Goal: Task Accomplishment & Management: Manage account settings

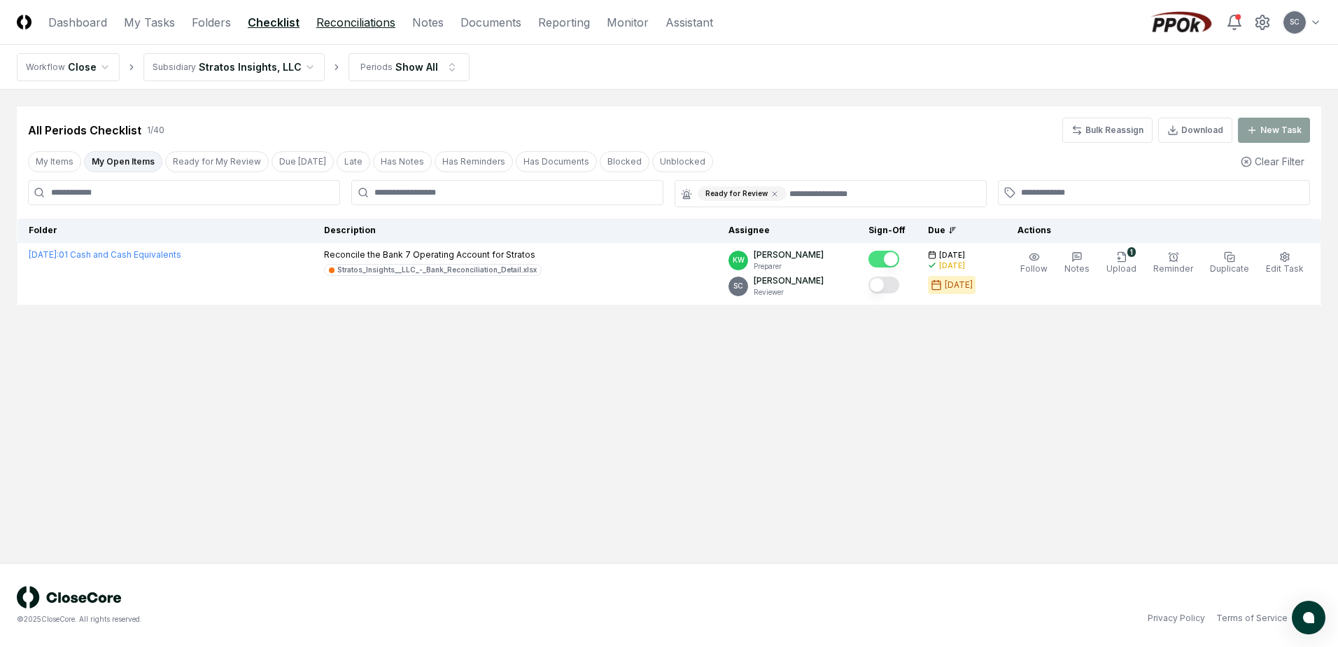
click at [365, 25] on link "Reconciliations" at bounding box center [355, 22] width 79 height 17
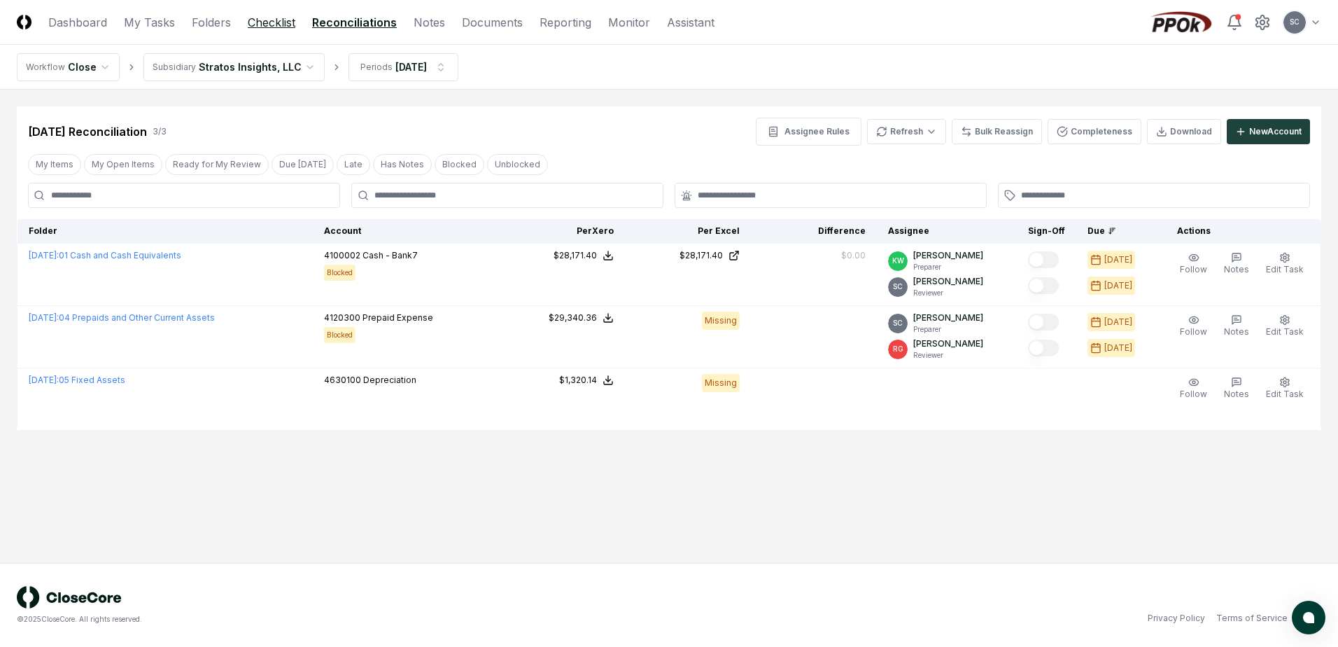
click at [258, 20] on link "Checklist" at bounding box center [272, 22] width 48 height 17
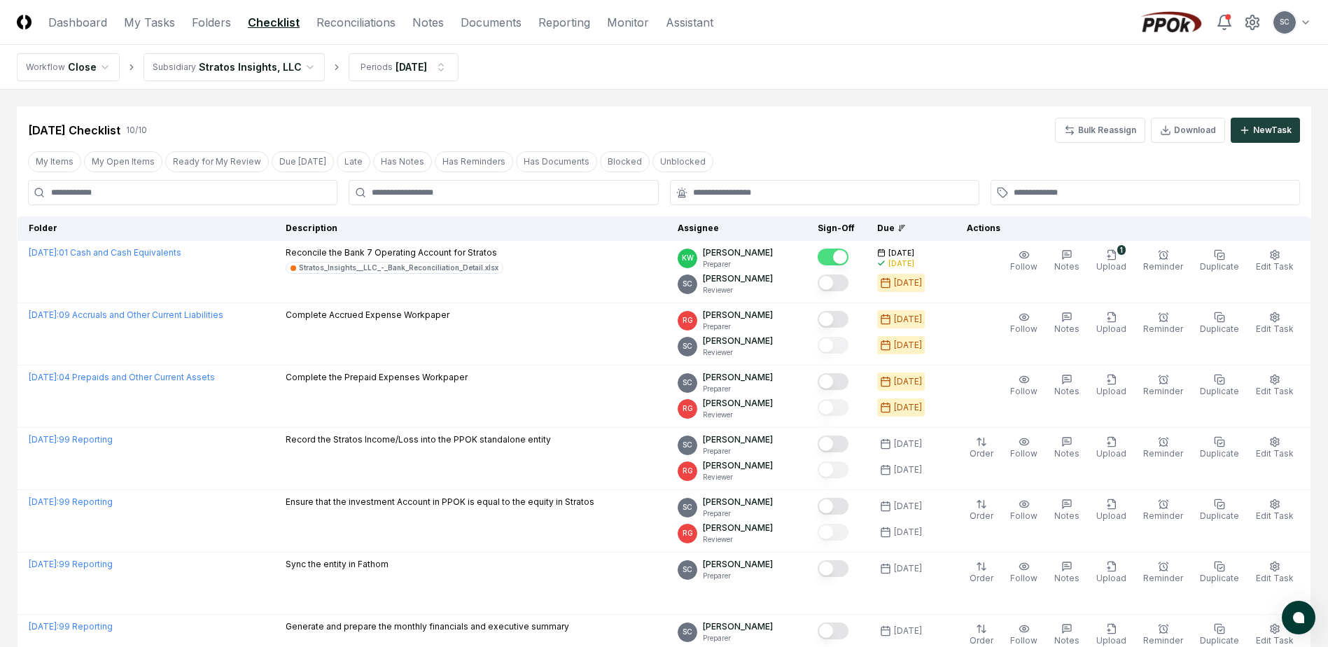
click at [248, 69] on html "CloseCore Dashboard My Tasks Folders Checklist Reconciliations Notes Documents …" at bounding box center [664, 482] width 1328 height 964
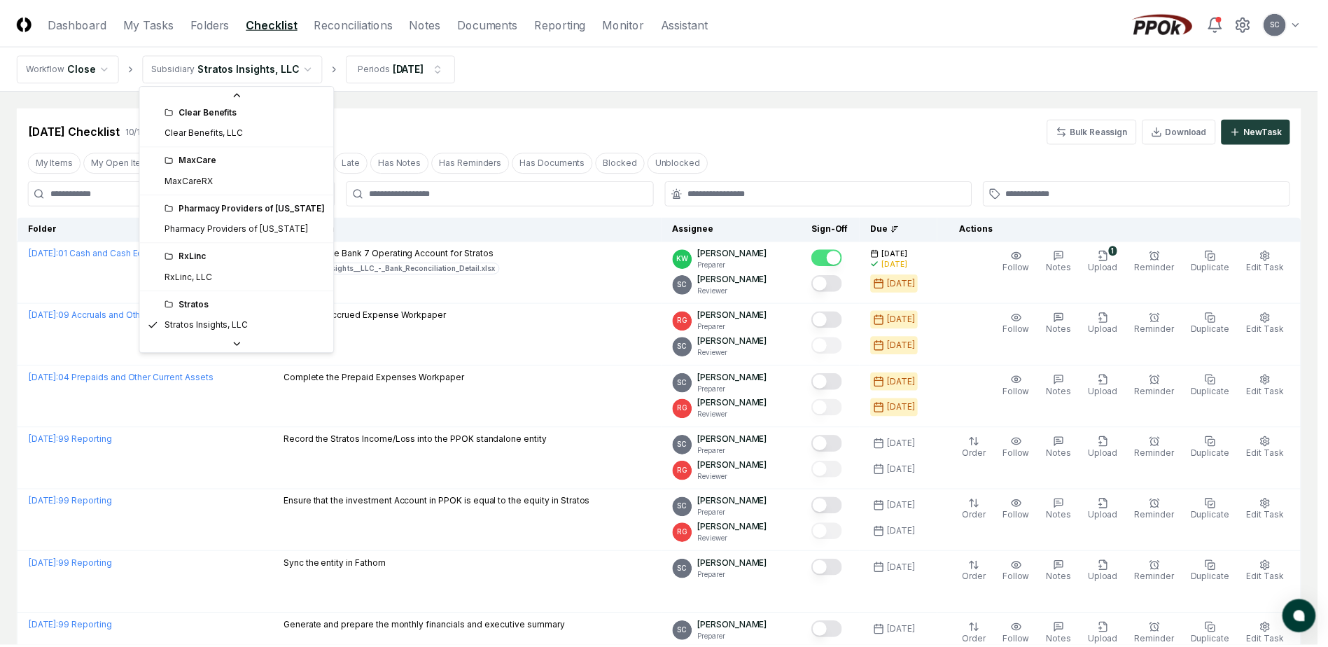
scroll to position [31, 0]
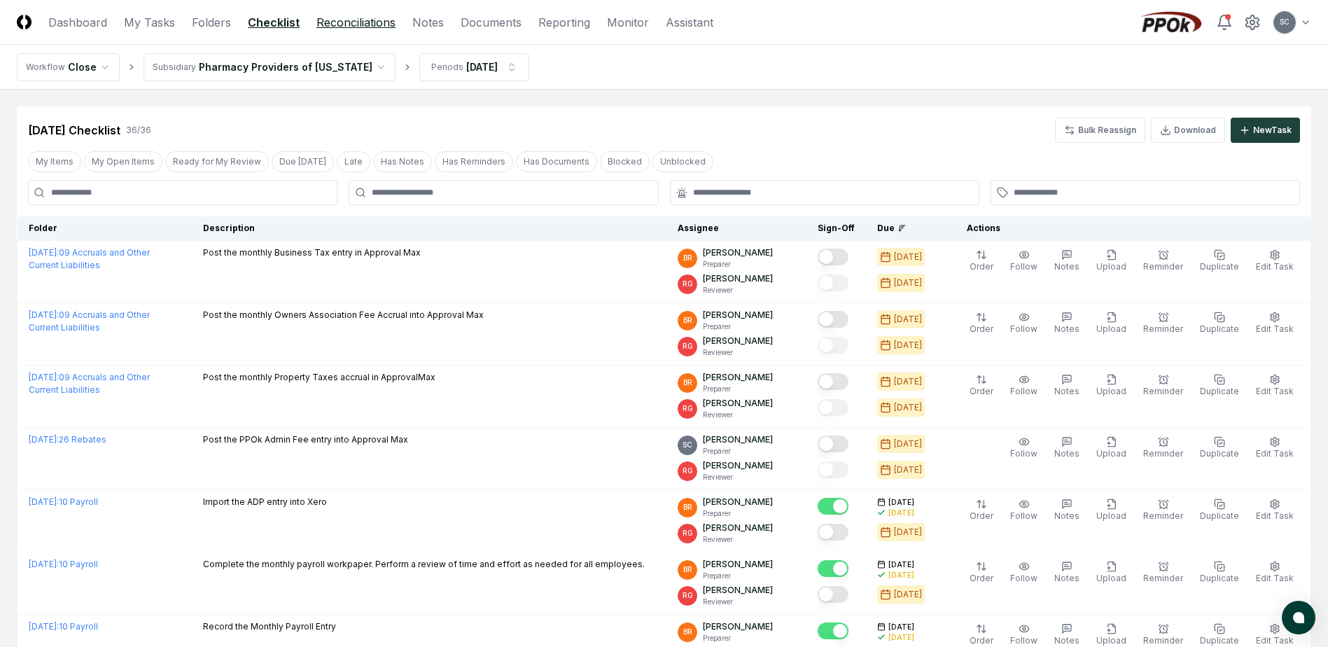
click at [374, 25] on link "Reconciliations" at bounding box center [355, 22] width 79 height 17
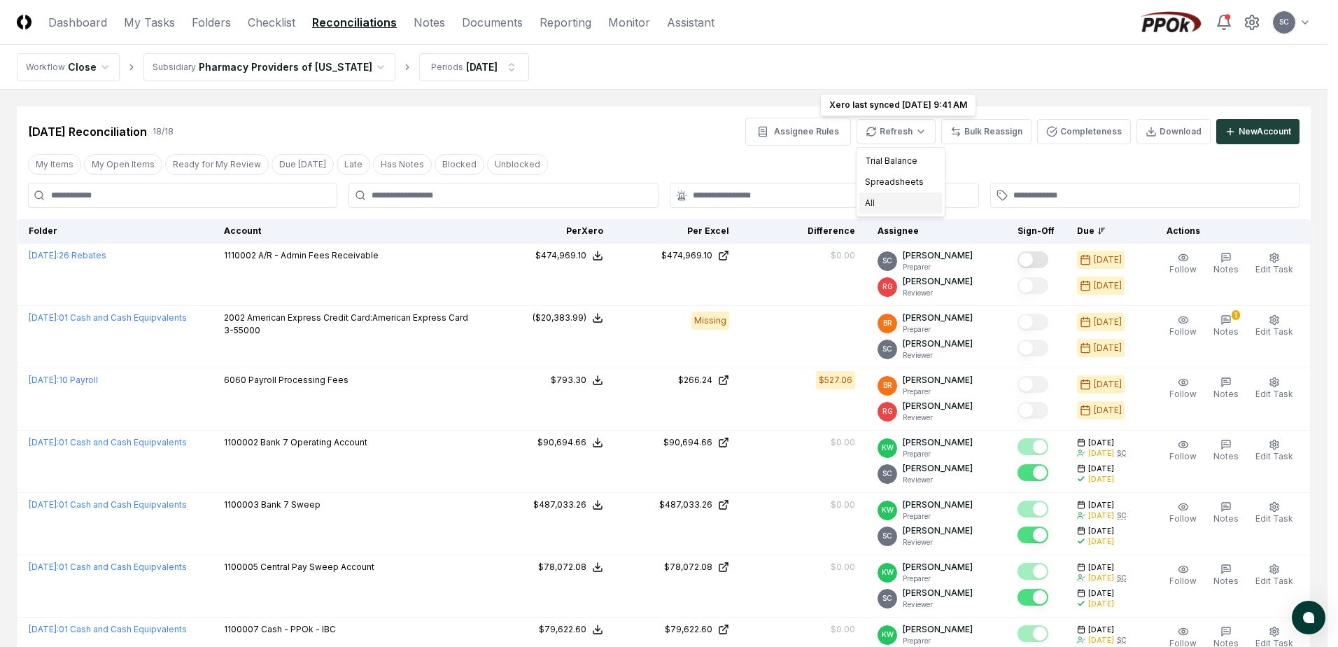
click at [871, 201] on div "All" at bounding box center [900, 202] width 83 height 21
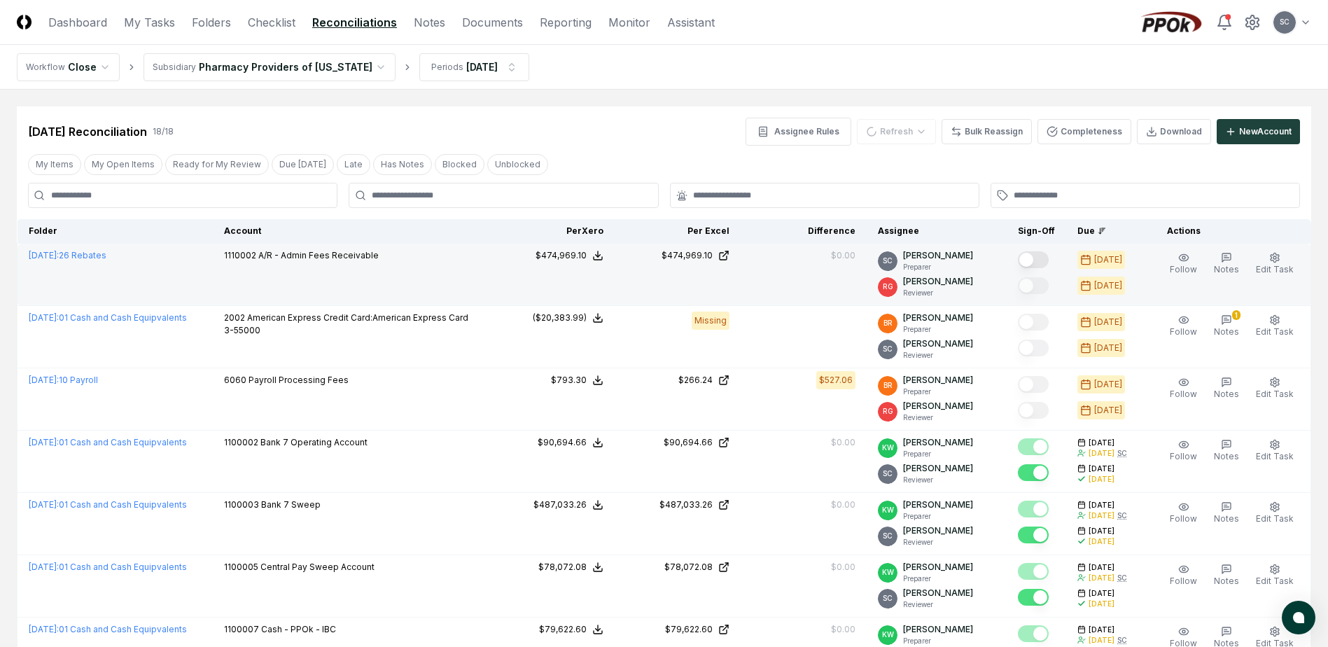
click at [1044, 260] on button "Mark complete" at bounding box center [1033, 259] width 31 height 17
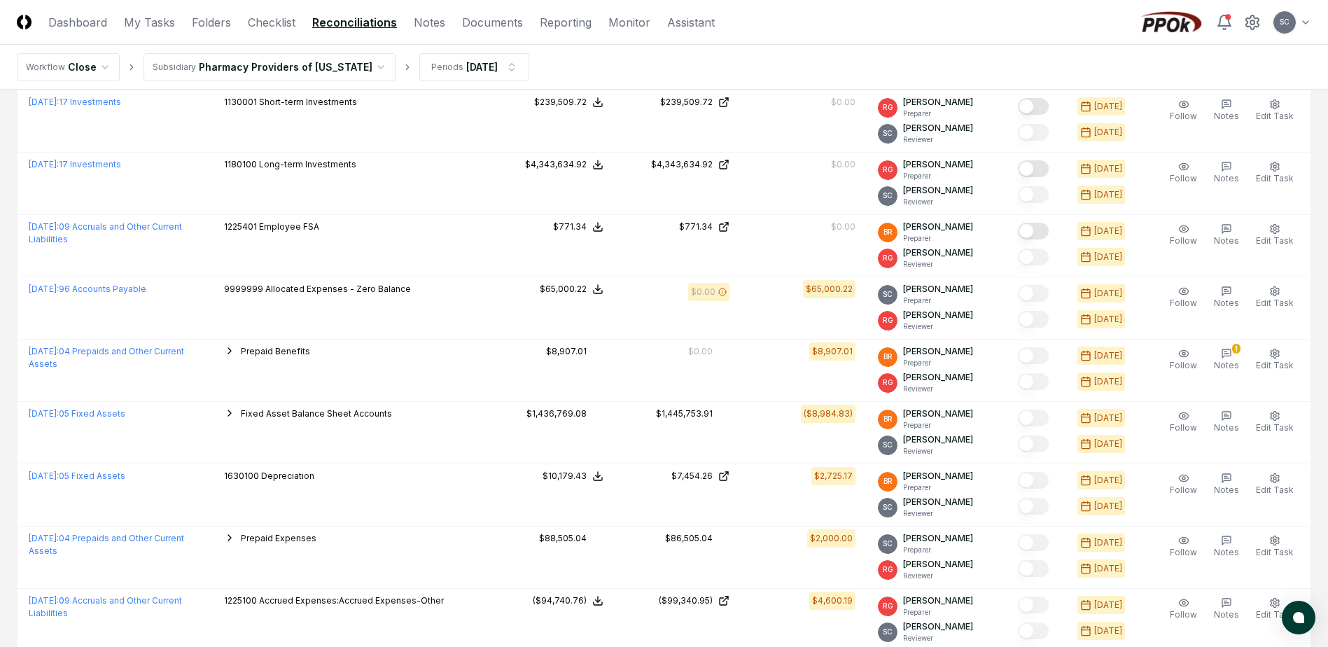
scroll to position [700, 0]
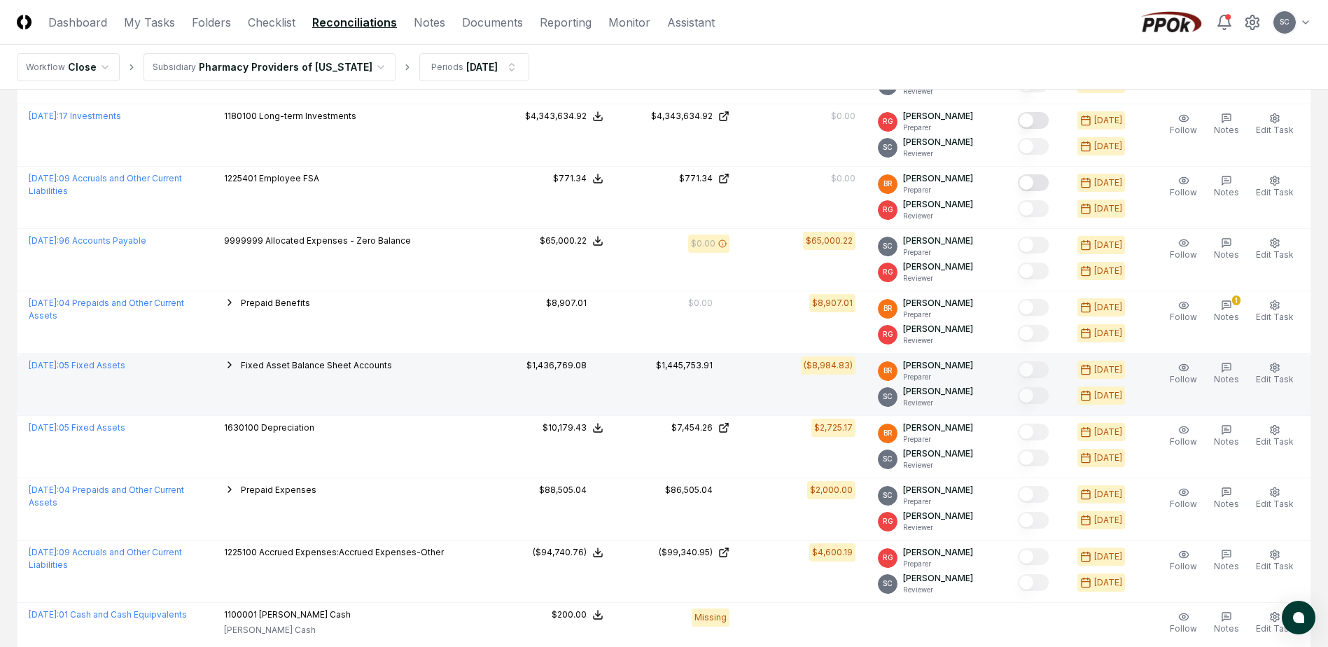
click at [313, 366] on span "Fixed Asset Balance Sheet Accounts" at bounding box center [316, 365] width 151 height 10
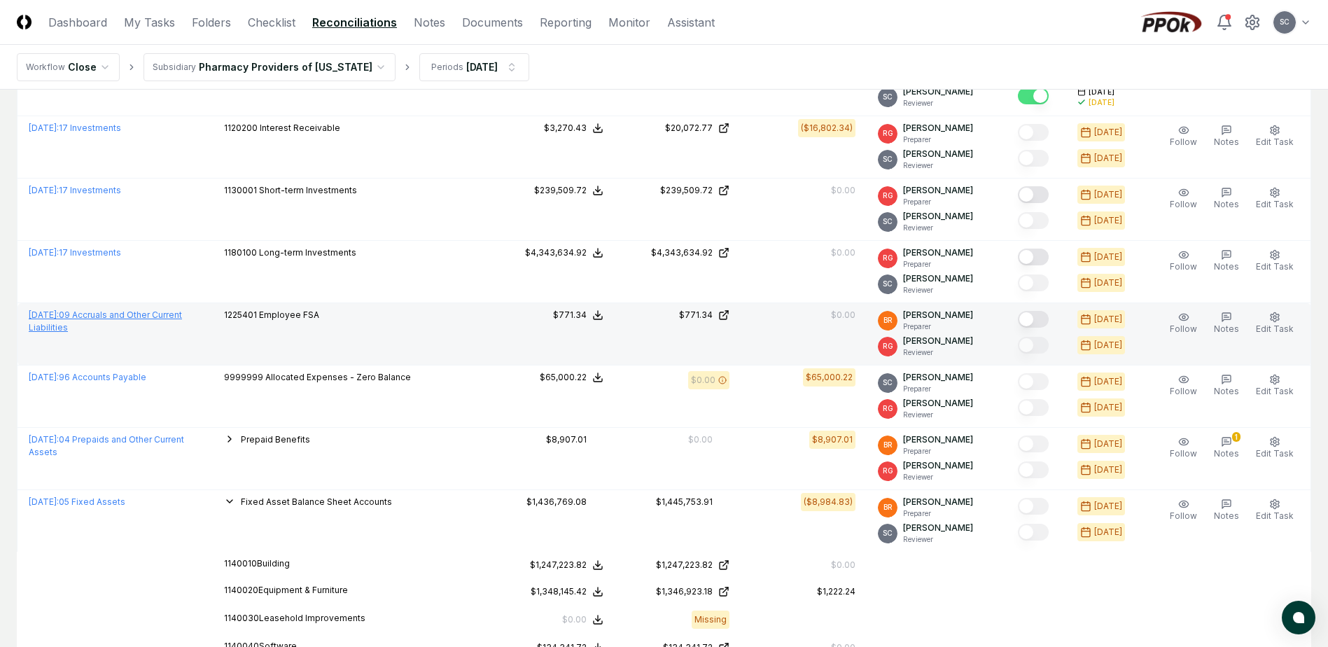
scroll to position [501, 0]
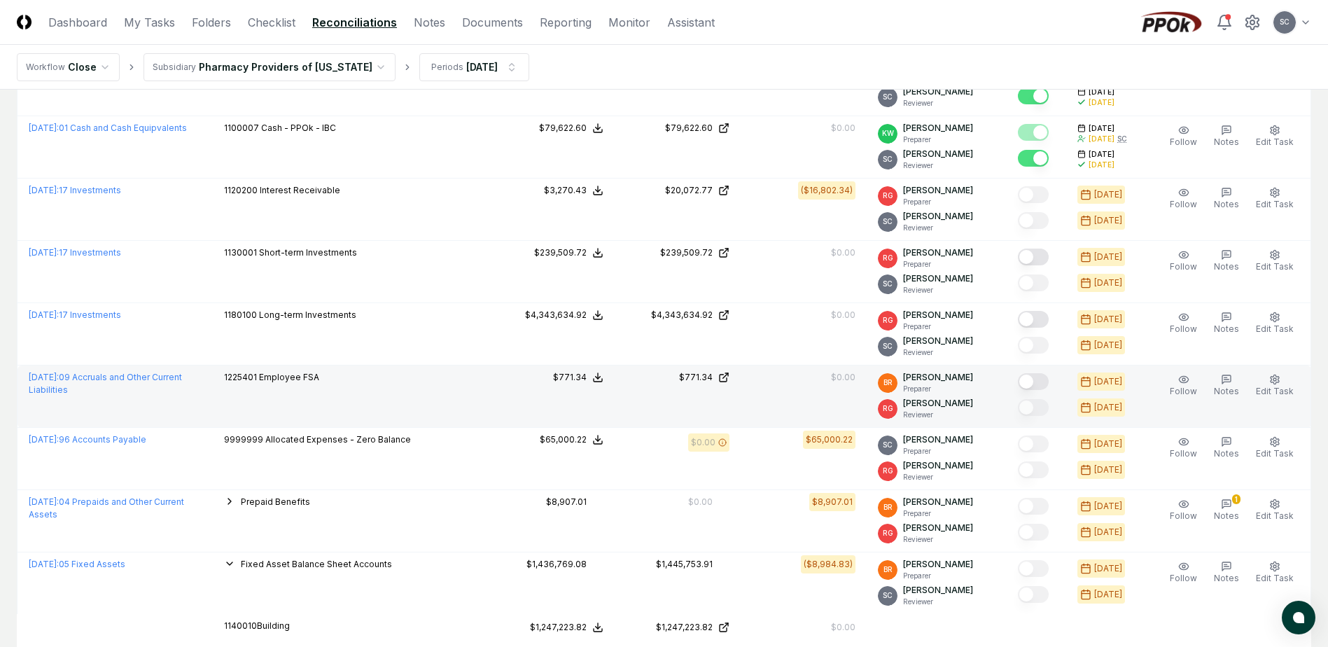
click at [386, 372] on div "1225401 Employee FSA" at bounding box center [350, 378] width 253 height 15
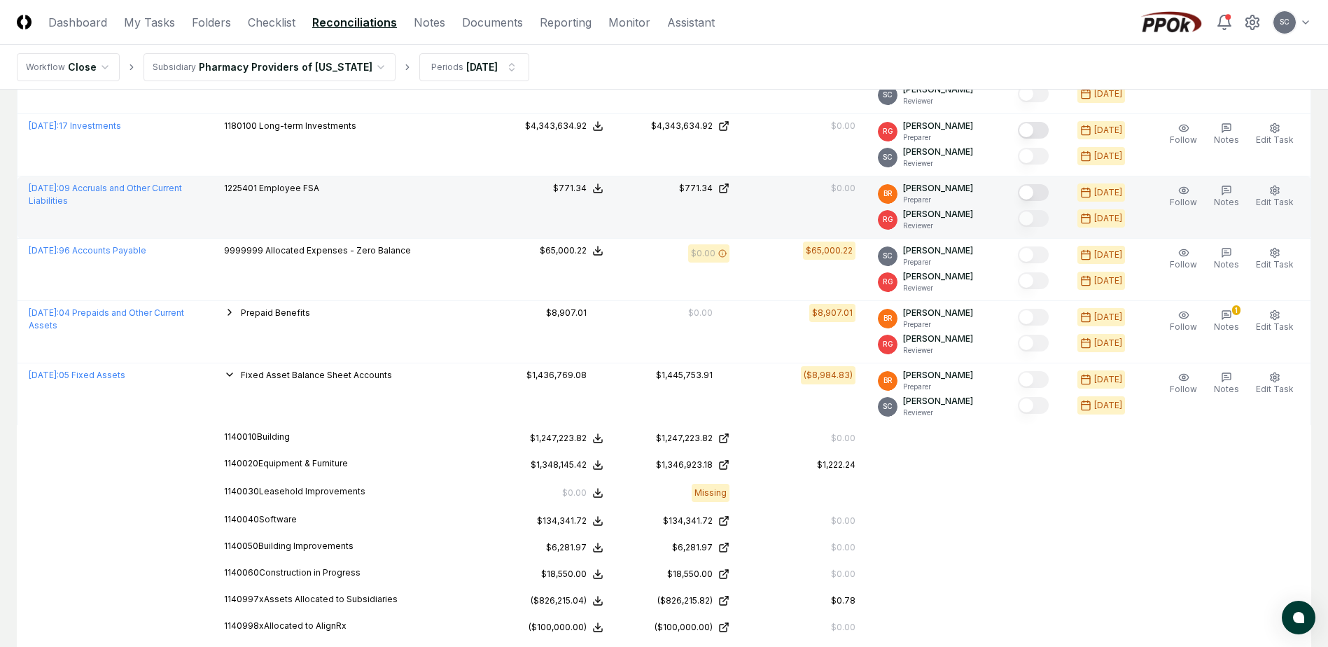
scroll to position [711, 0]
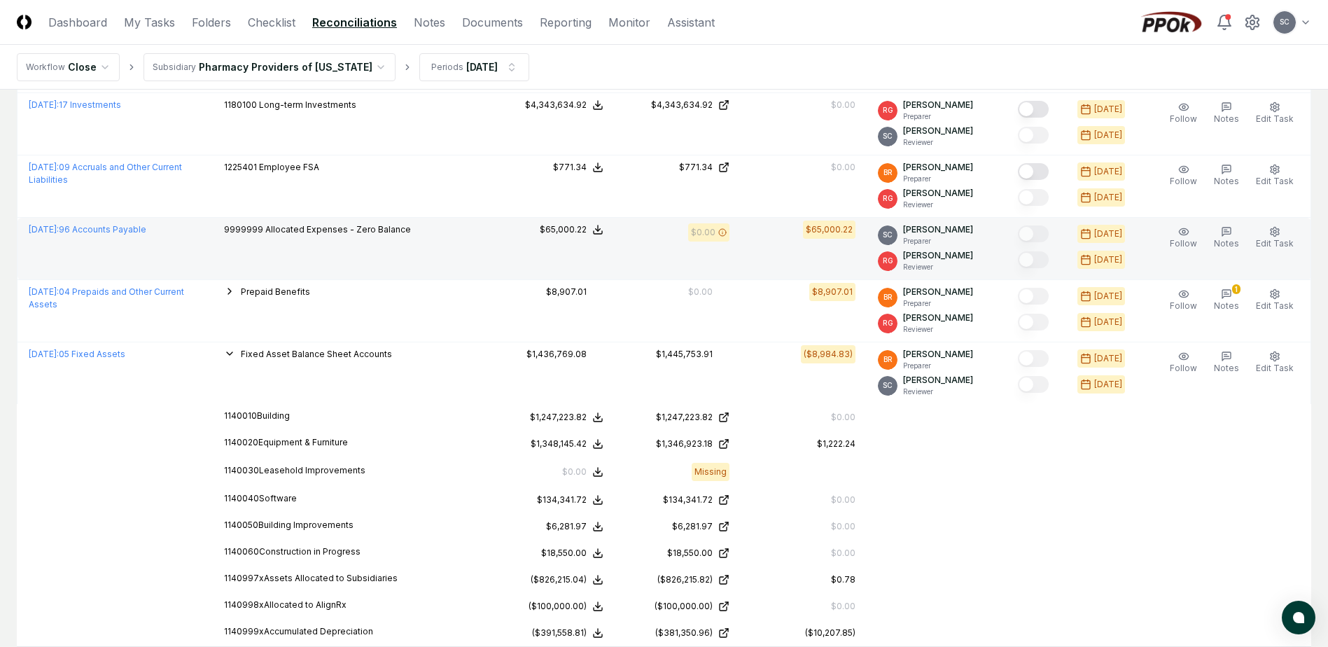
click at [463, 251] on td "9999999 Allocated Expenses - Zero Balance" at bounding box center [351, 249] width 276 height 62
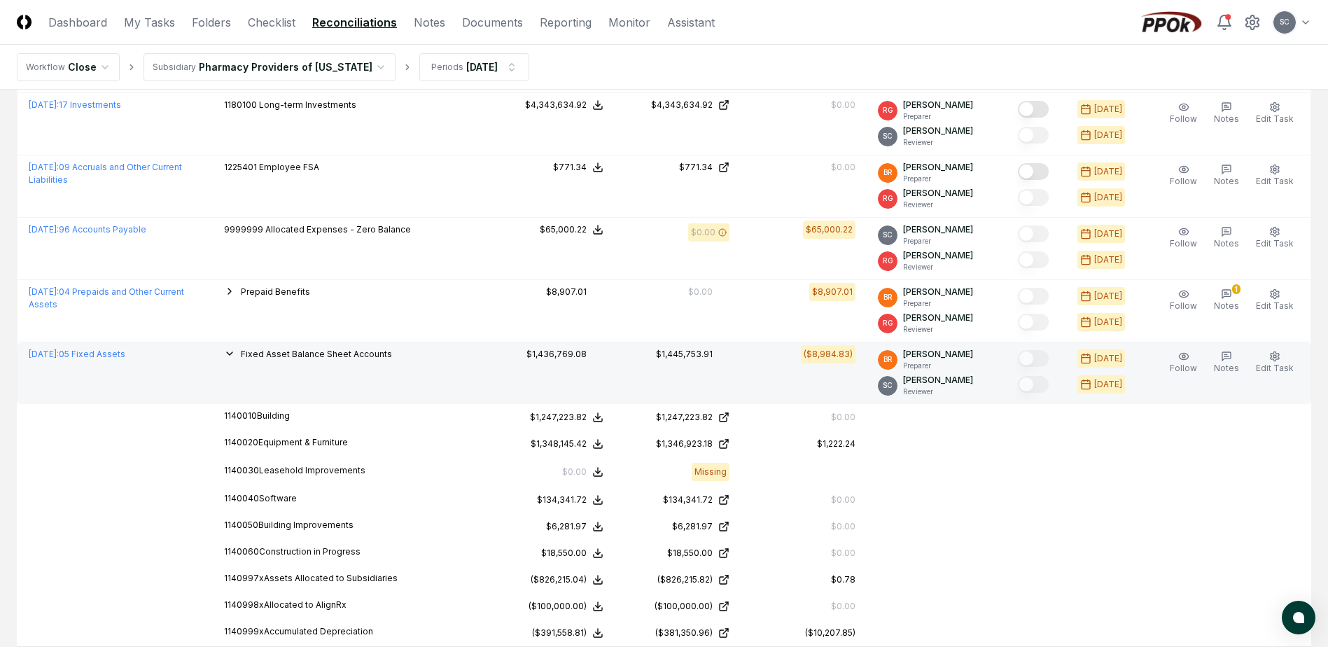
click at [235, 356] on icon "button" at bounding box center [229, 353] width 11 height 11
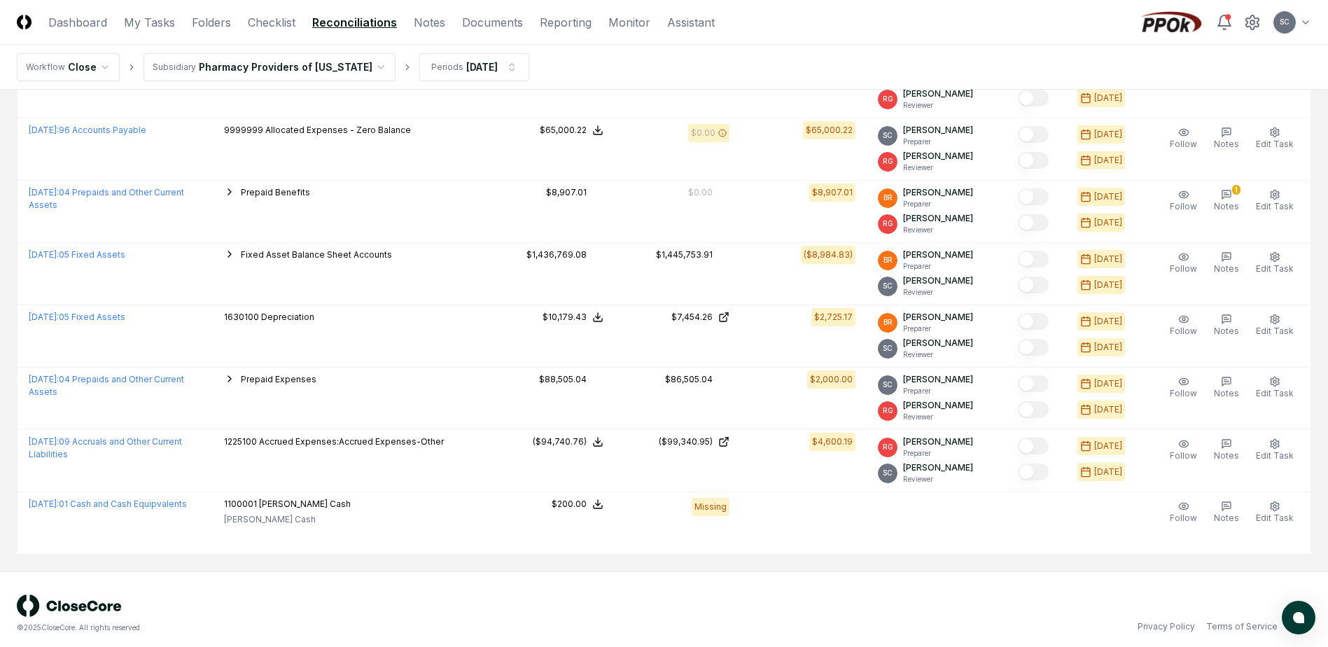
scroll to position [819, 0]
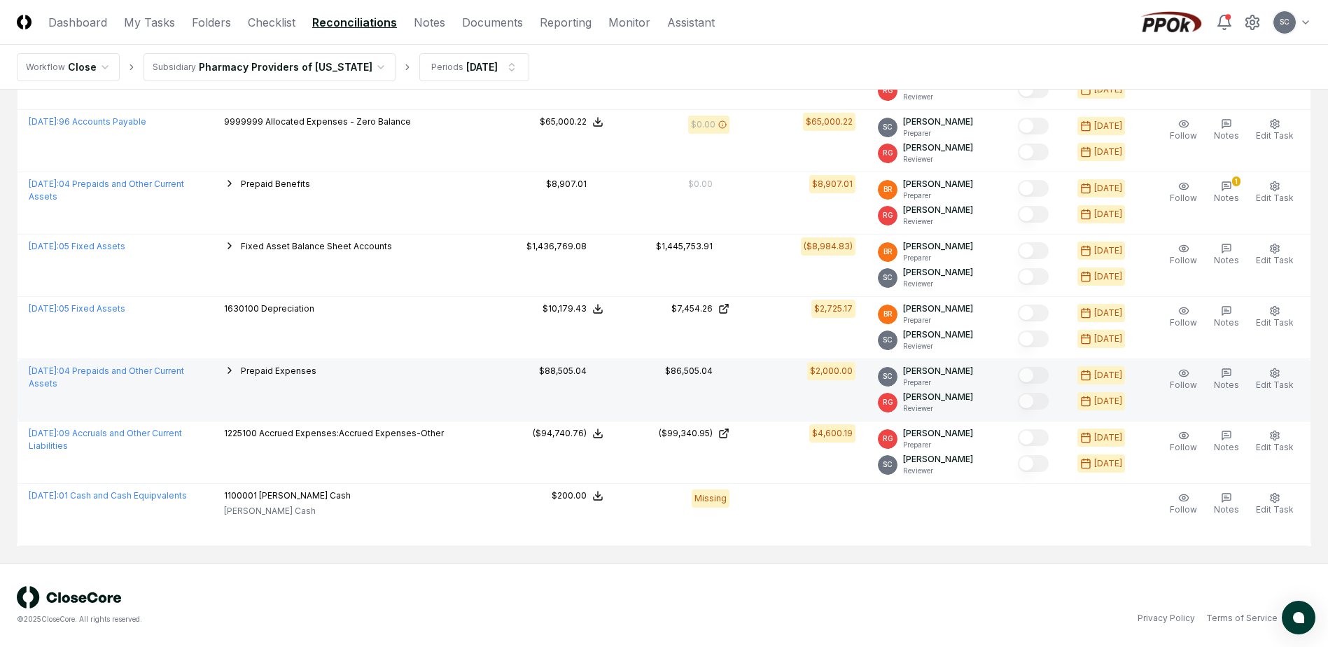
click at [277, 367] on span "Prepaid Expenses" at bounding box center [279, 370] width 76 height 10
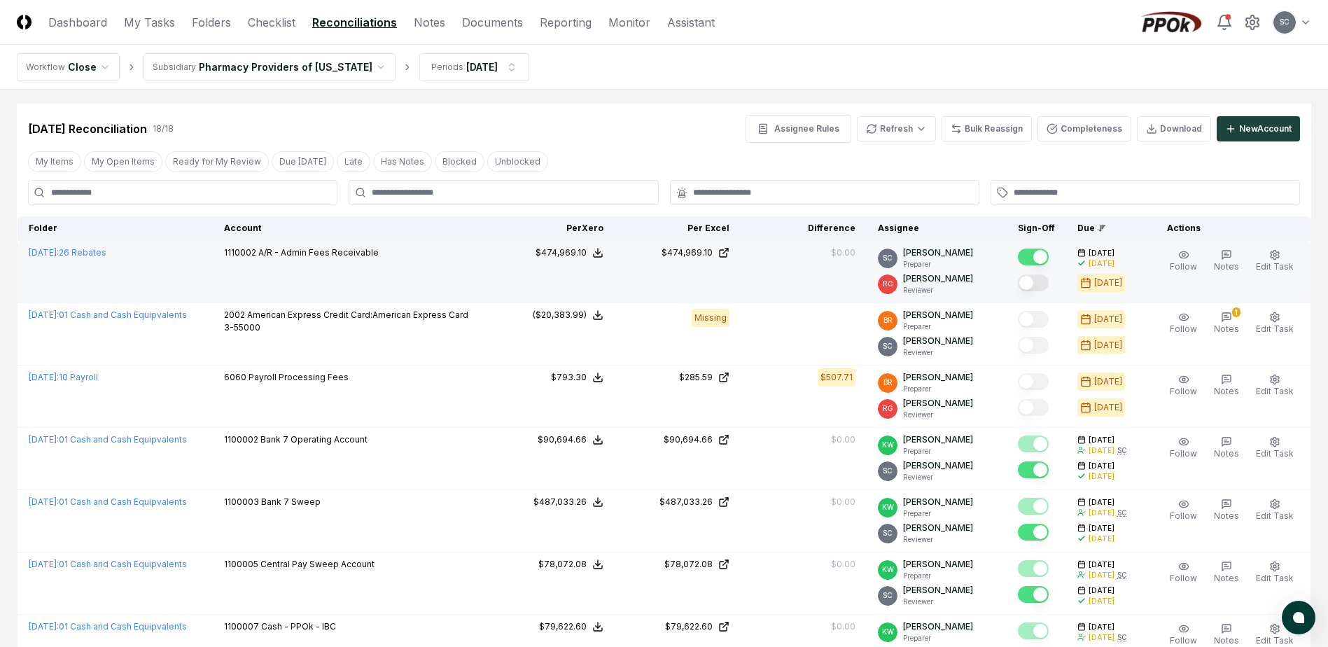
scroll to position [0, 0]
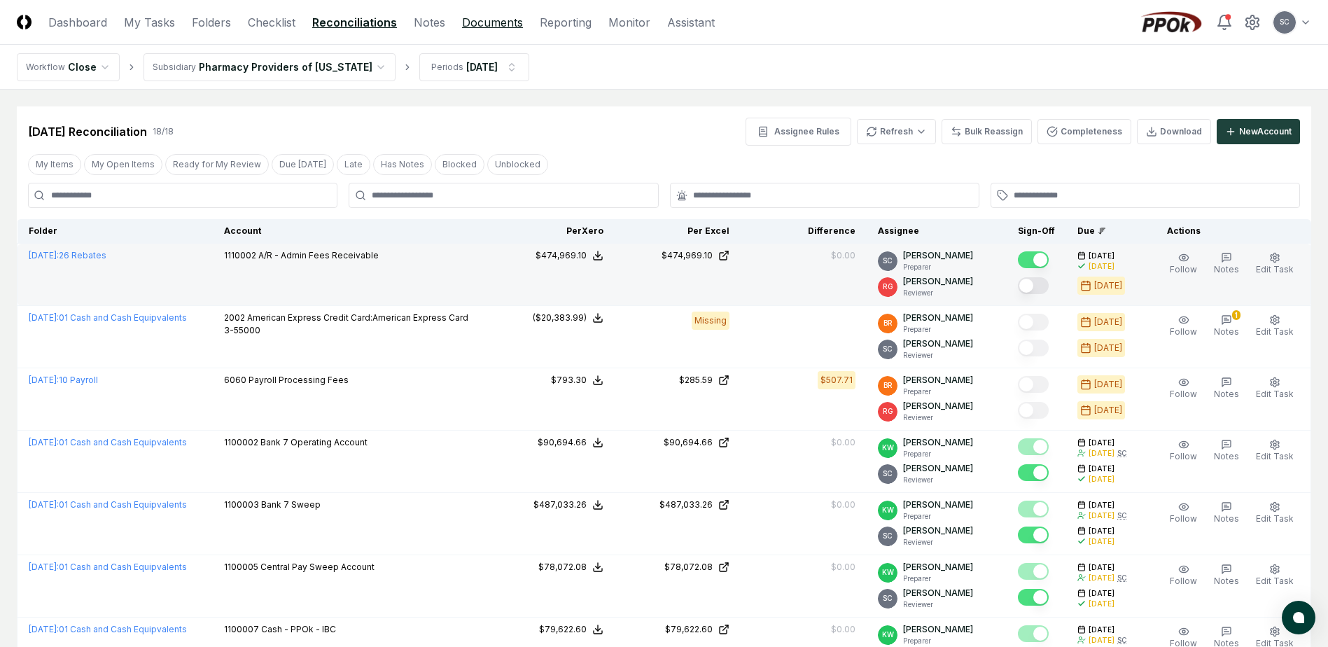
click at [467, 22] on link "Documents" at bounding box center [492, 22] width 61 height 17
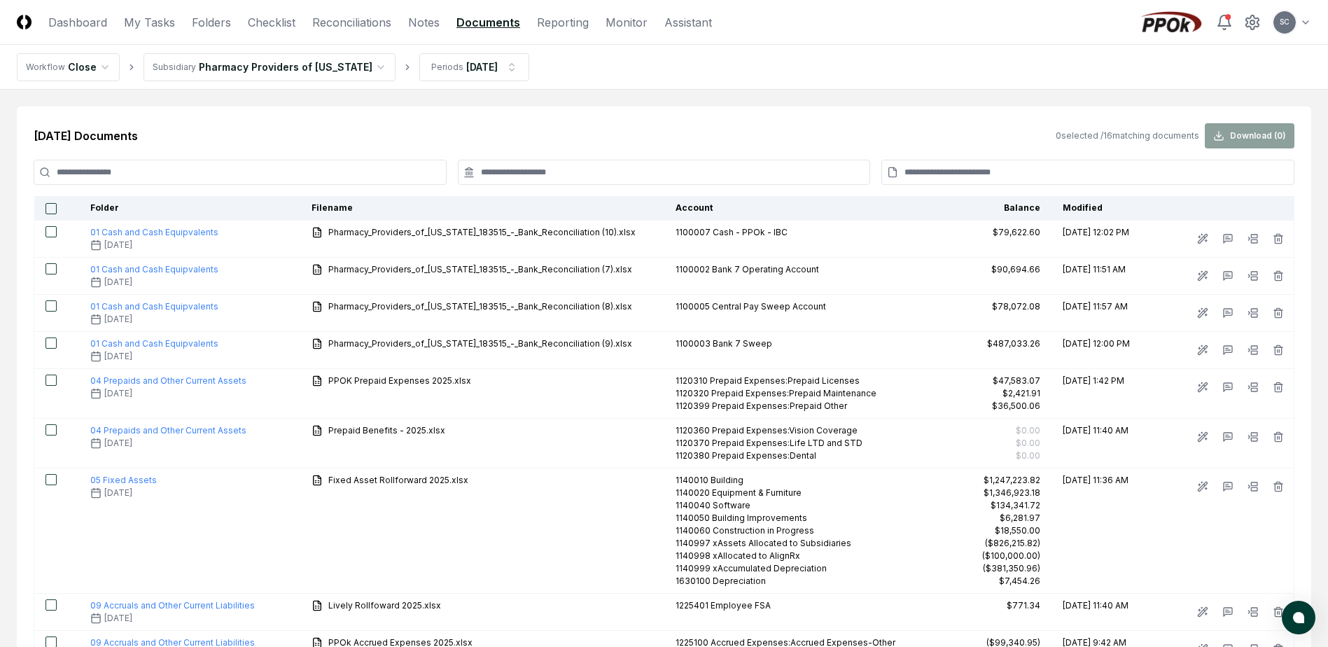
scroll to position [70, 0]
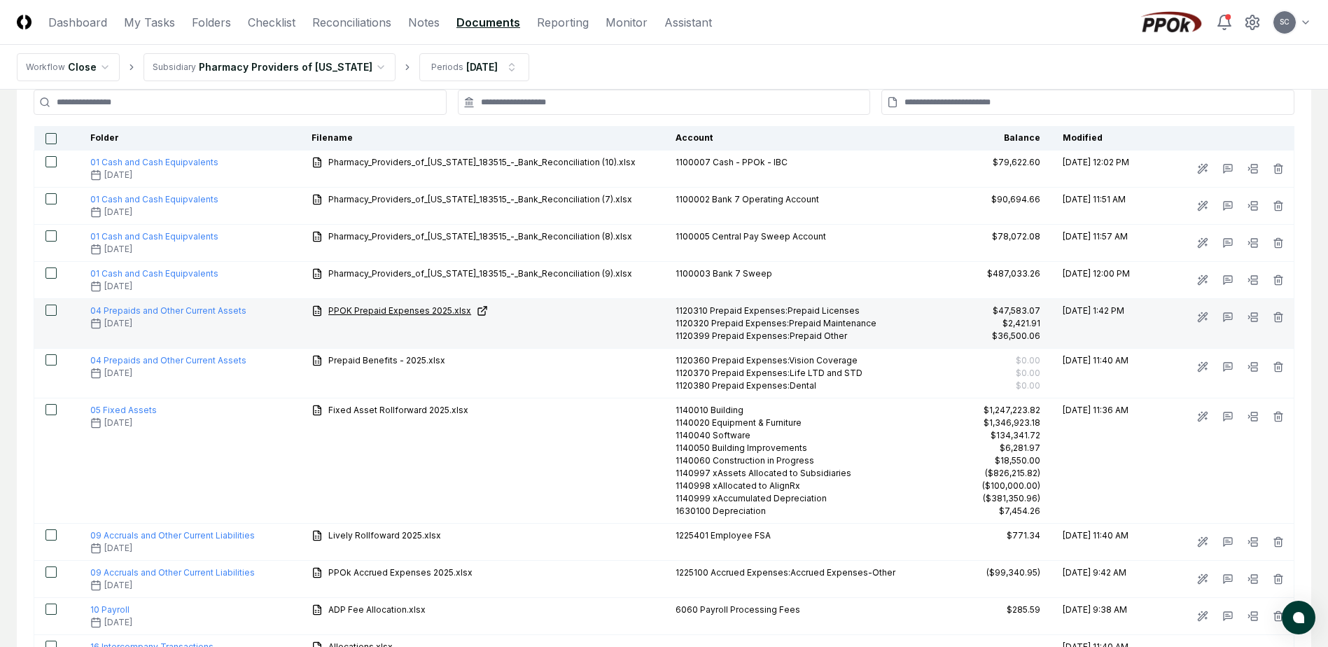
click at [390, 311] on span "PPOK Prepaid Expenses 2025.xlsx" at bounding box center [399, 310] width 143 height 13
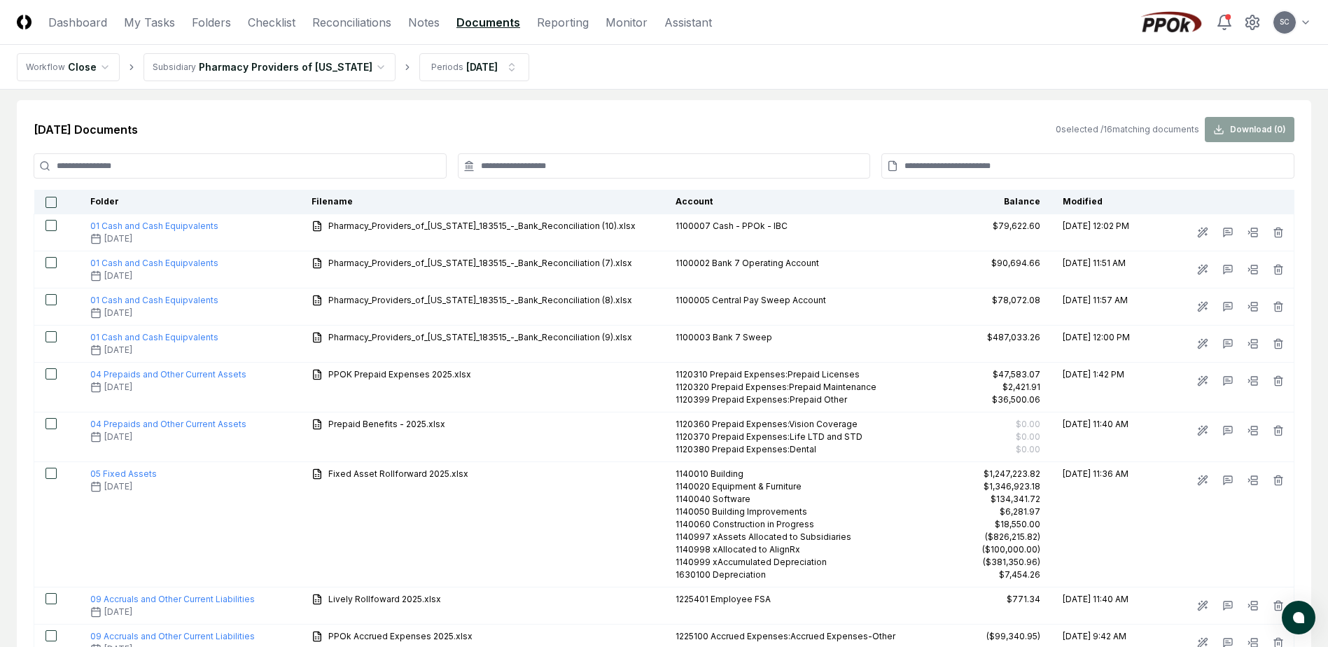
scroll to position [0, 0]
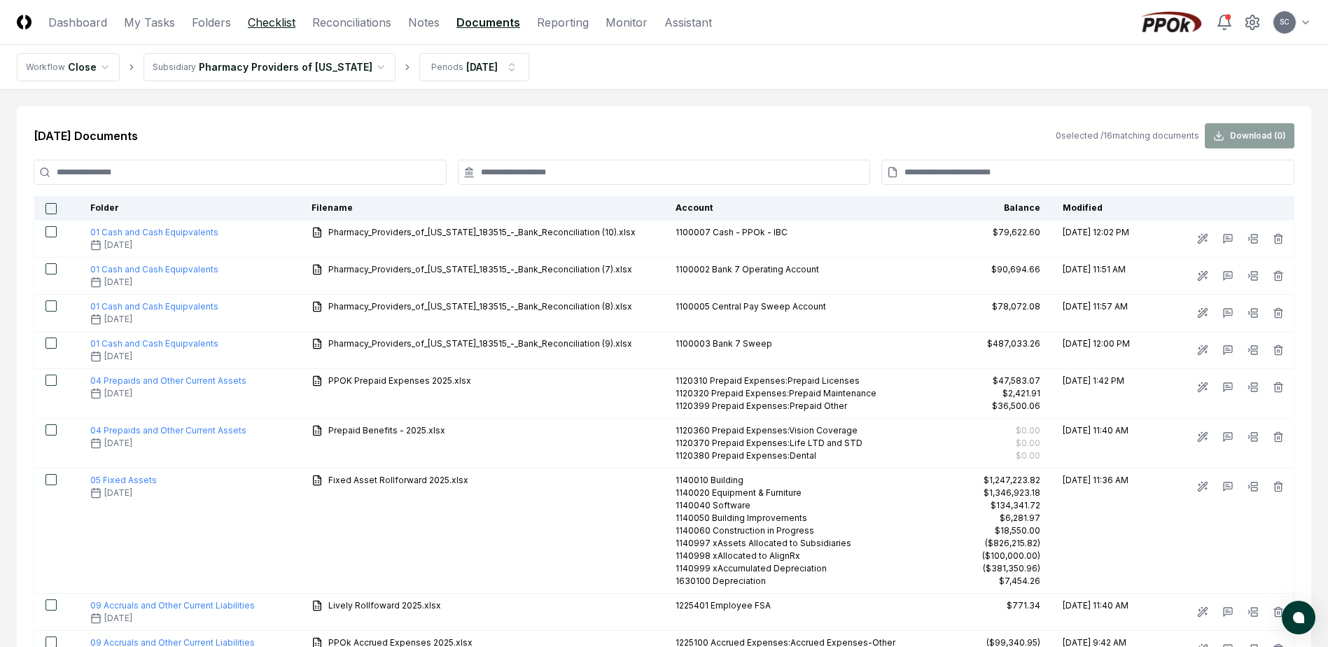
click at [257, 23] on link "Checklist" at bounding box center [272, 22] width 48 height 17
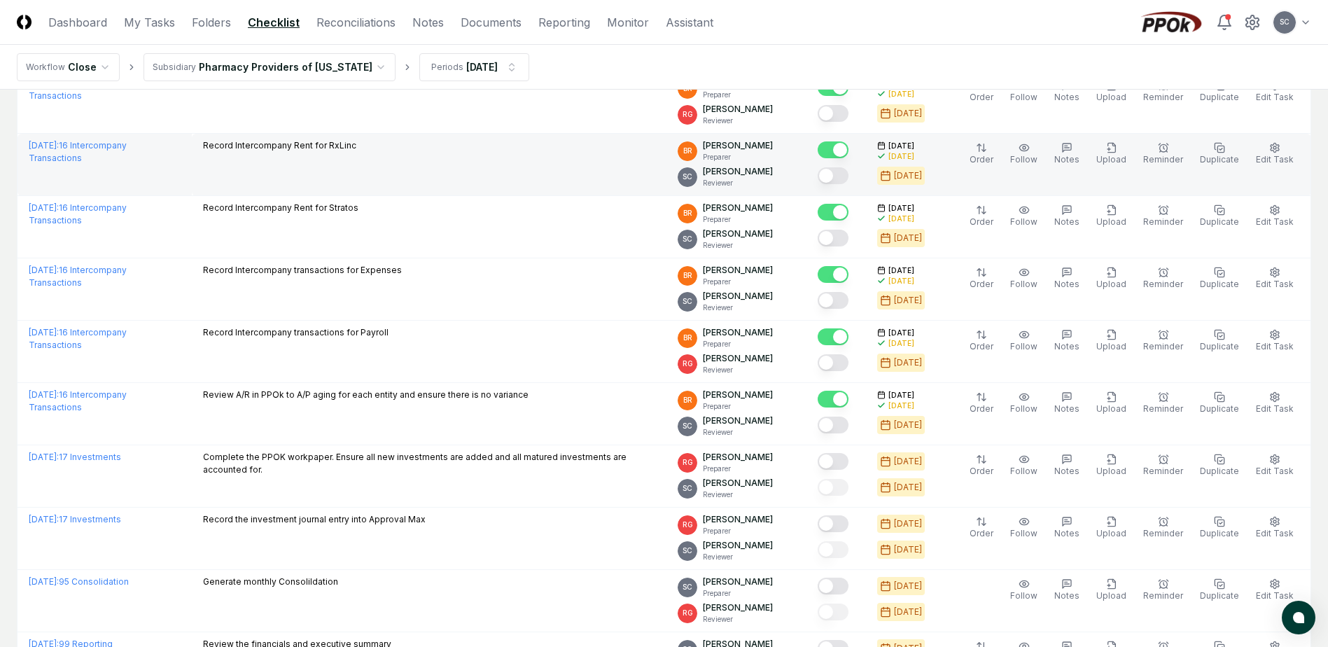
scroll to position [1568, 0]
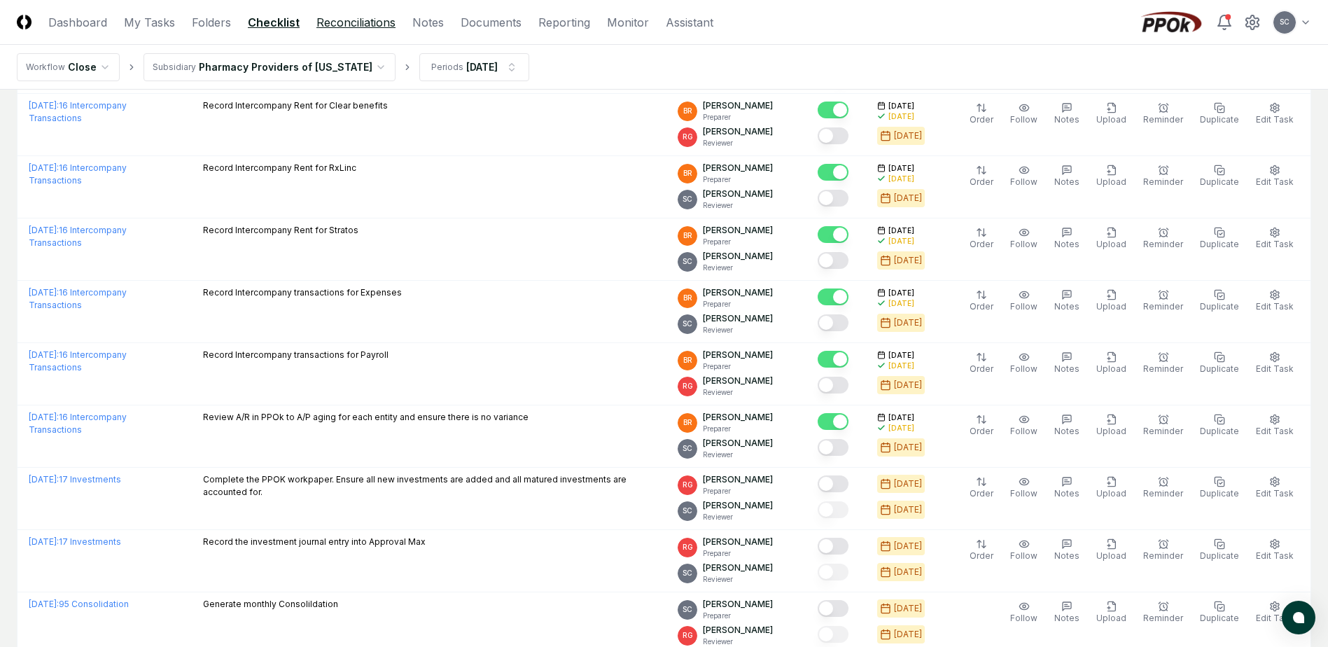
click at [354, 26] on link "Reconciliations" at bounding box center [355, 22] width 79 height 17
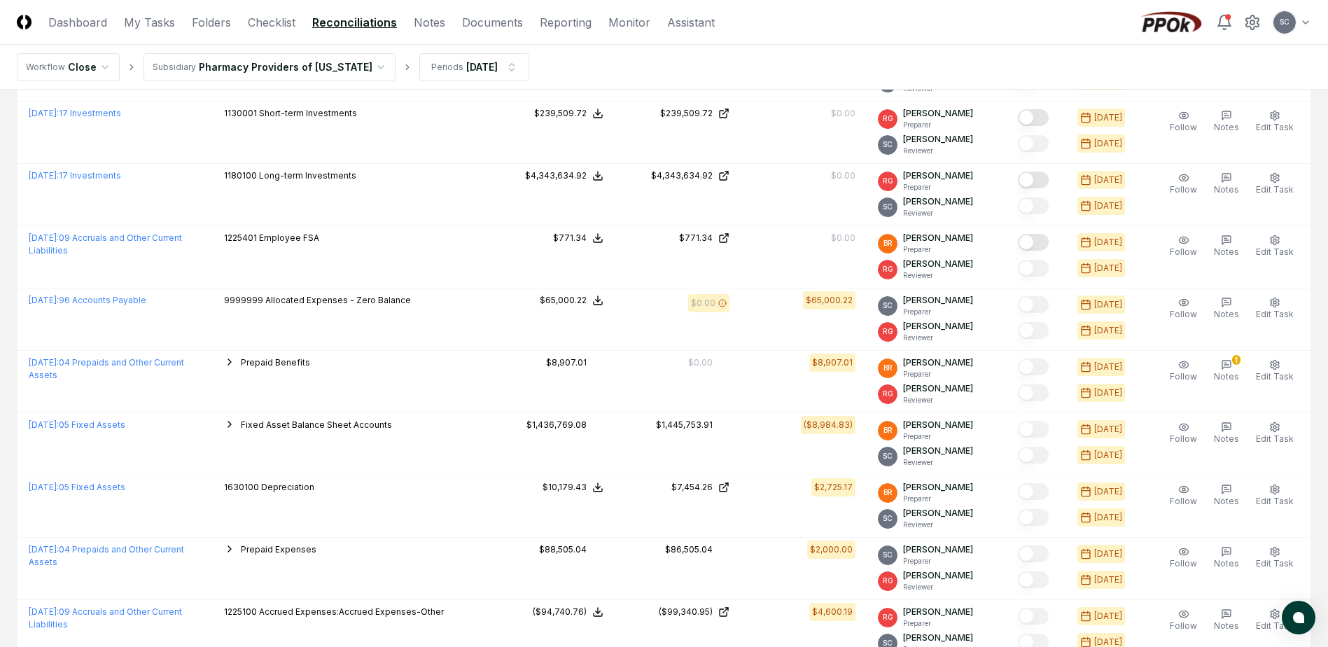
scroll to position [819, 0]
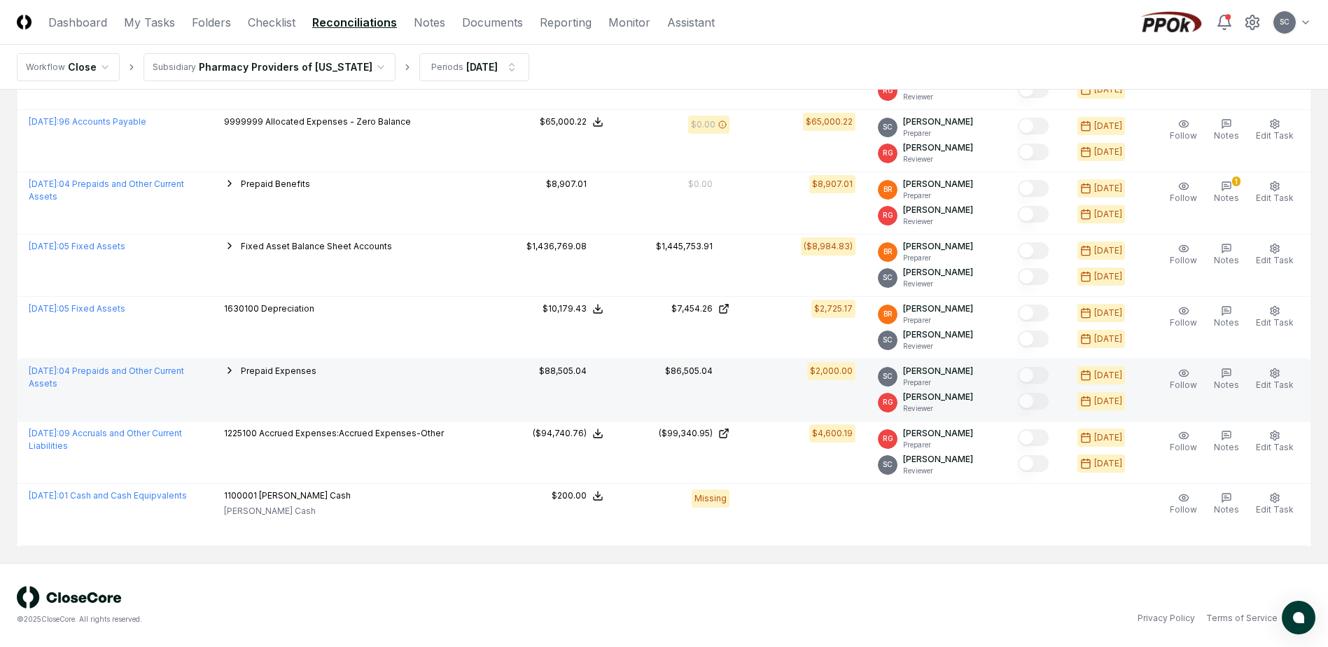
click at [235, 370] on icon "button" at bounding box center [229, 370] width 11 height 11
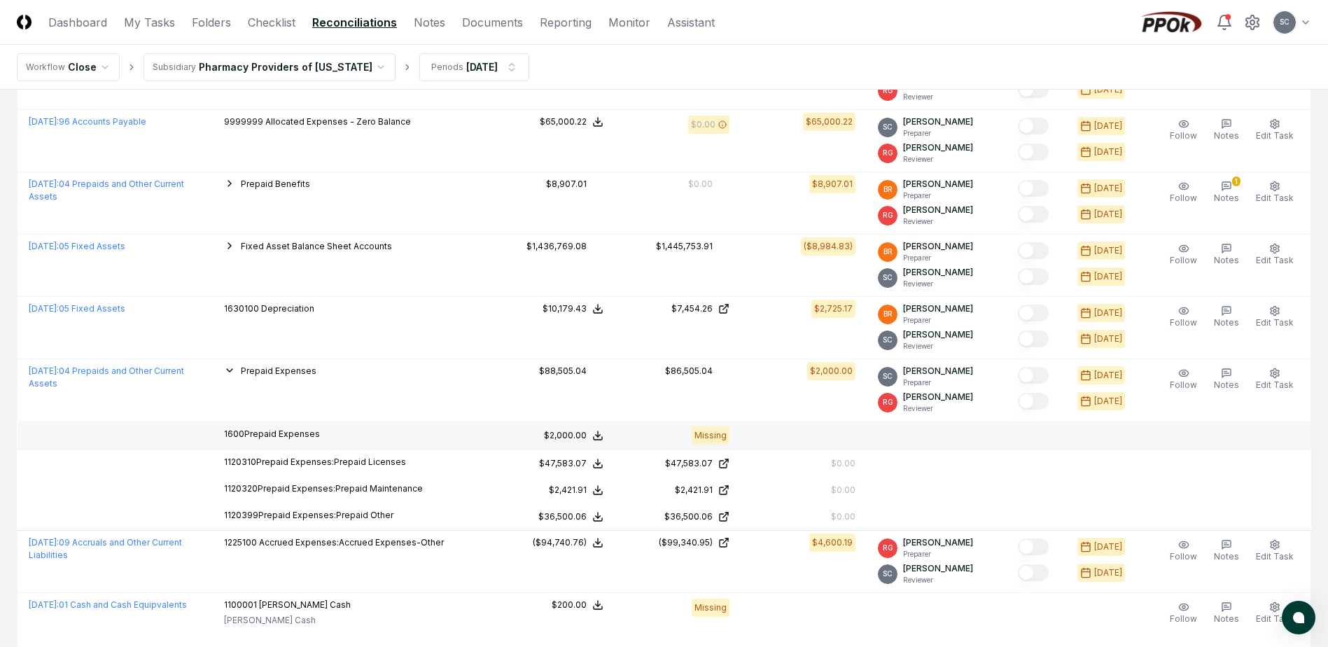
click at [237, 433] on p "1600 Prepaid Expenses" at bounding box center [350, 434] width 253 height 13
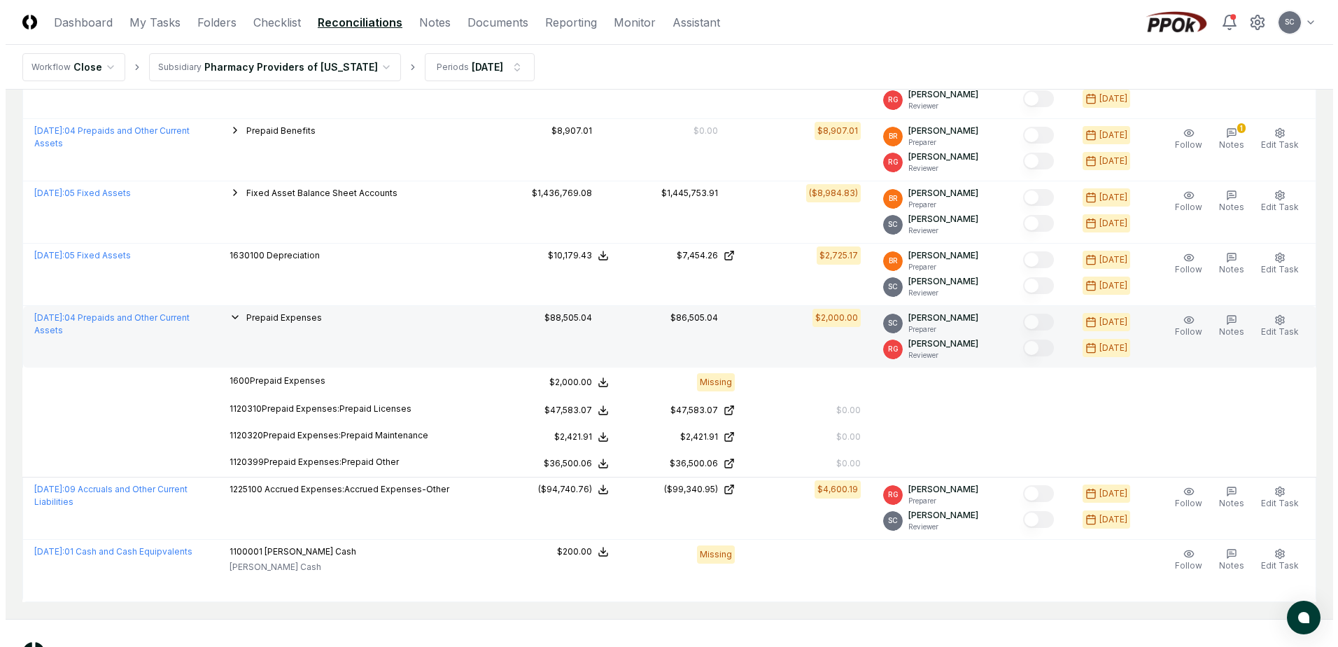
scroll to position [928, 0]
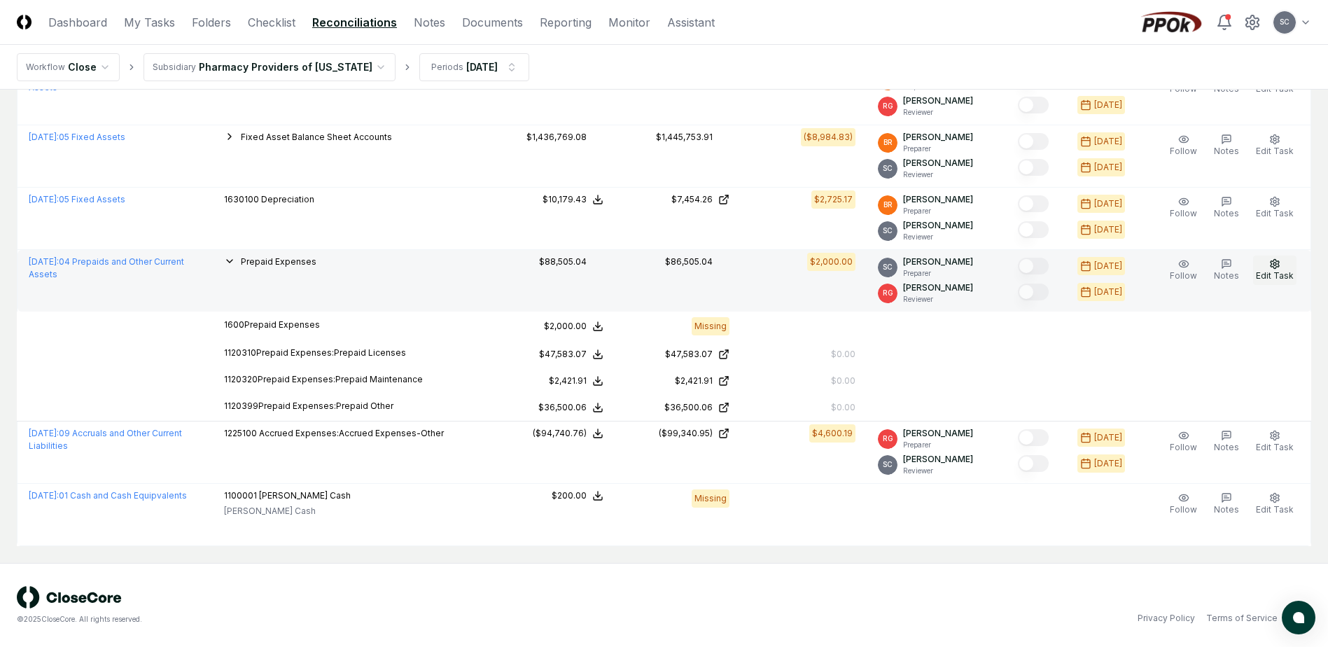
click at [1274, 269] on button "Edit Task" at bounding box center [1274, 269] width 43 height 29
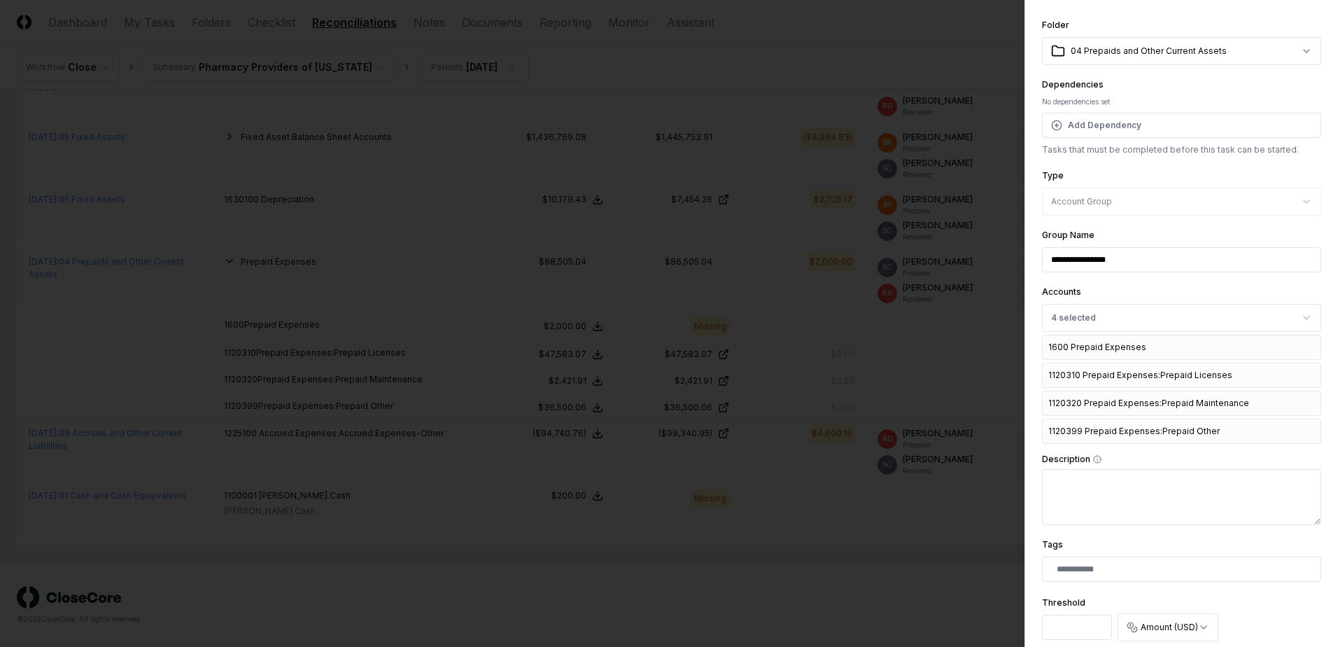
scroll to position [70, 0]
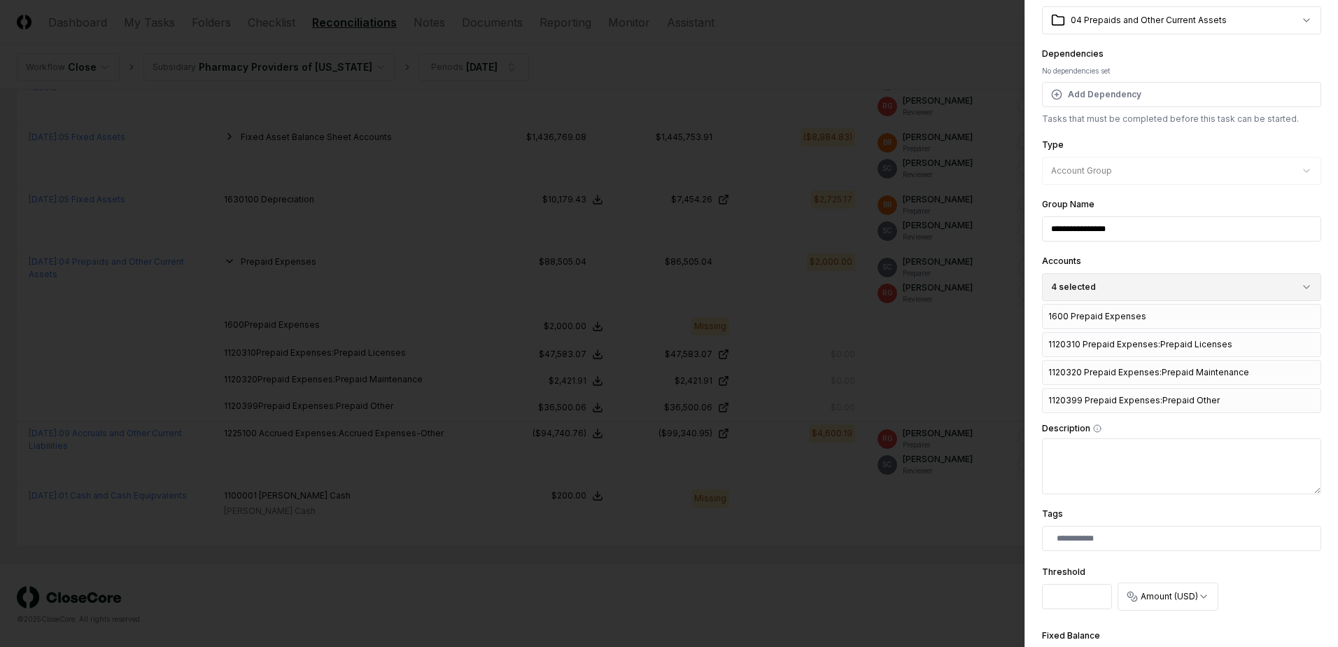
click at [1188, 287] on button "4 selected" at bounding box center [1181, 287] width 279 height 28
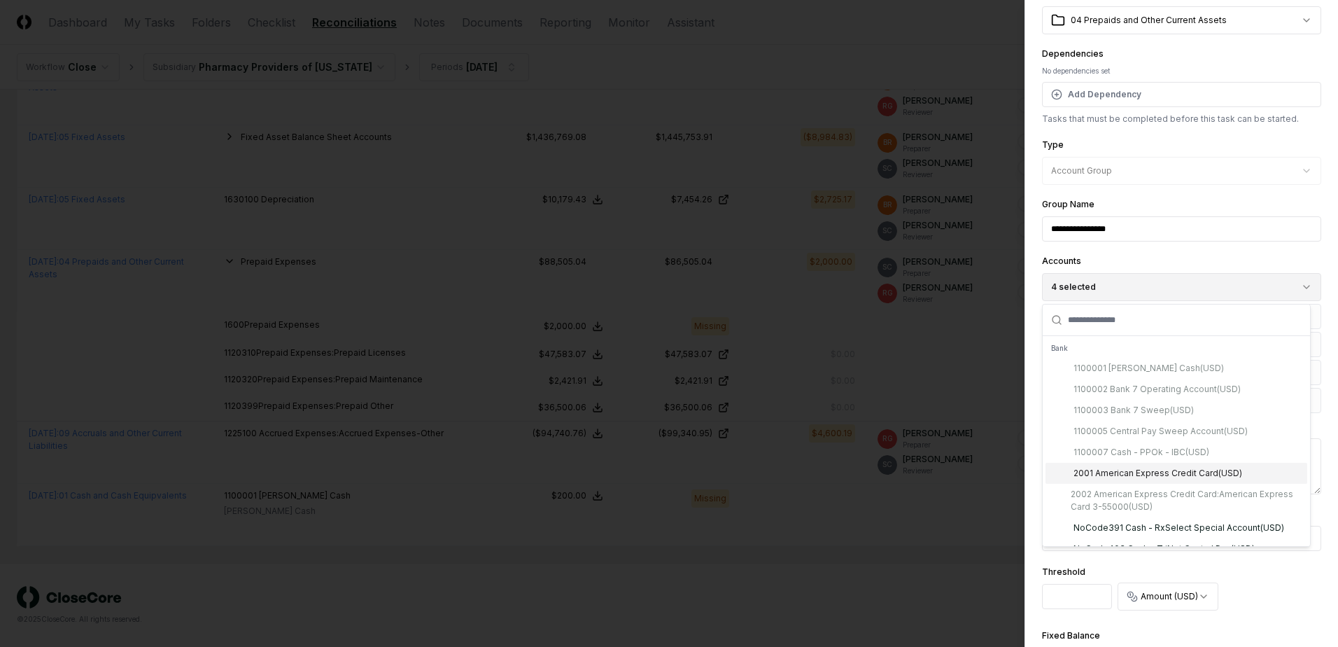
click at [1188, 287] on button "4 selected" at bounding box center [1181, 287] width 279 height 28
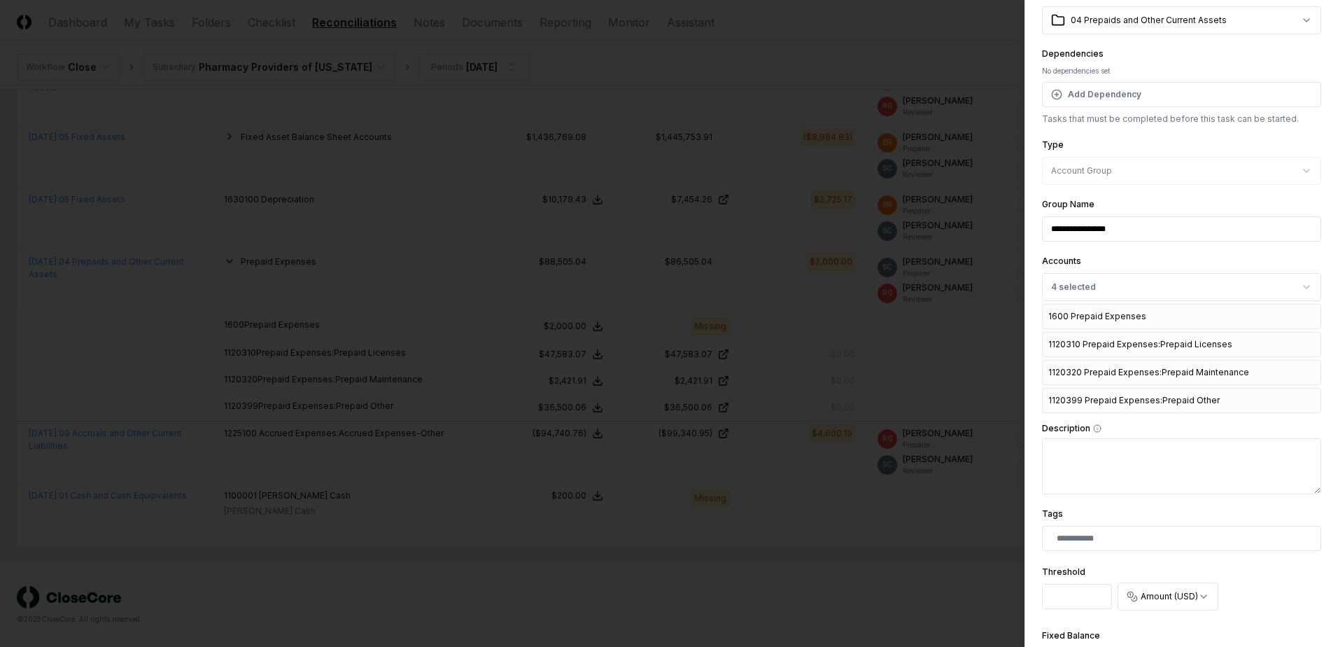
click at [1173, 318] on div "1600 Prepaid Expenses" at bounding box center [1181, 316] width 279 height 25
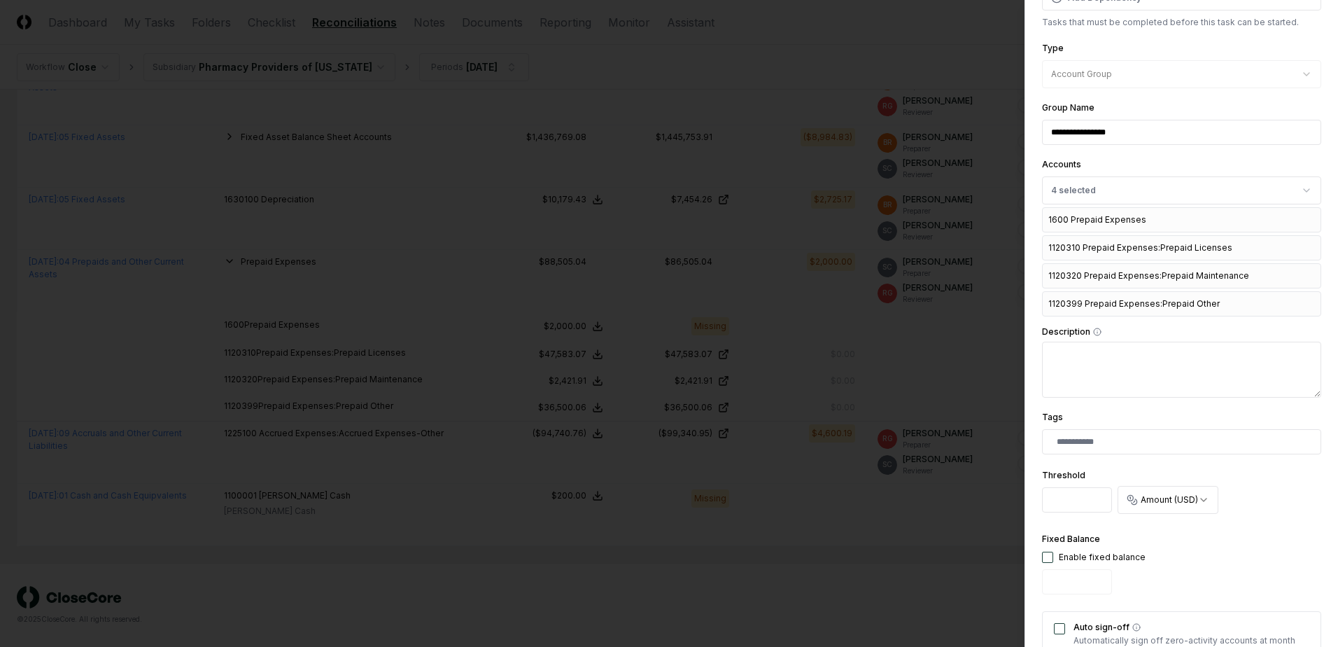
scroll to position [140, 0]
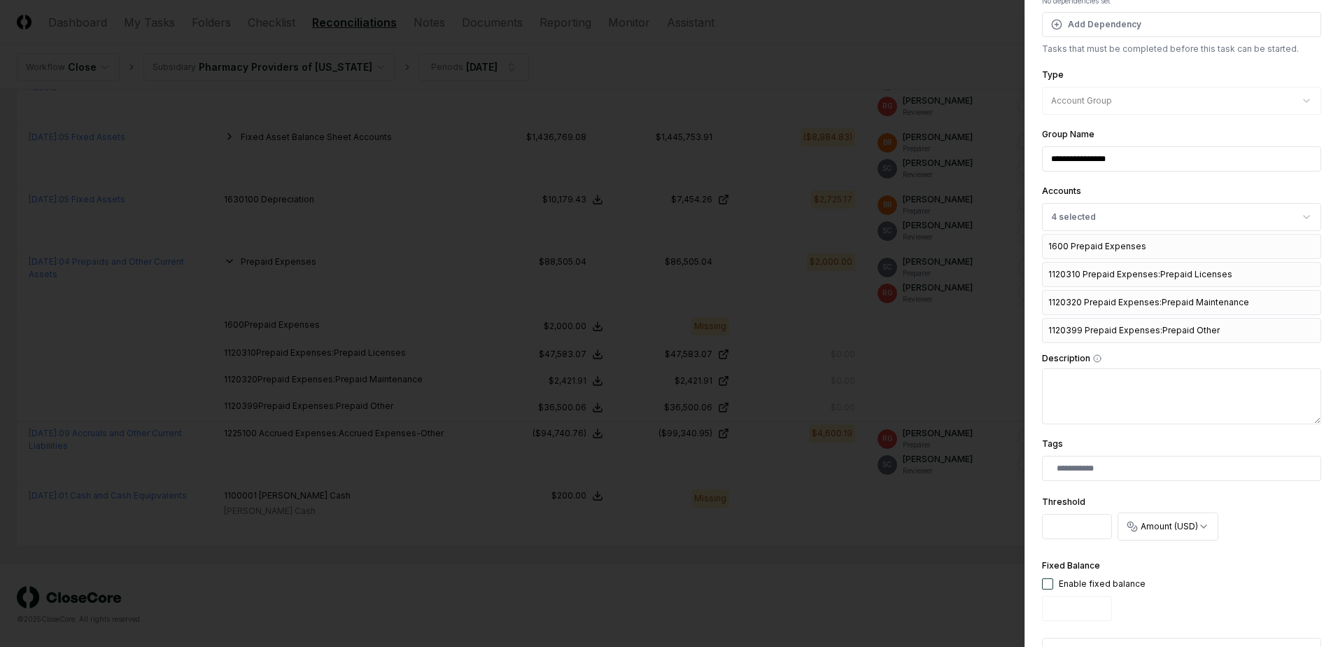
click at [1088, 248] on div "1600 Prepaid Expenses" at bounding box center [1181, 246] width 279 height 25
click at [1203, 220] on button "4 selected" at bounding box center [1181, 217] width 279 height 28
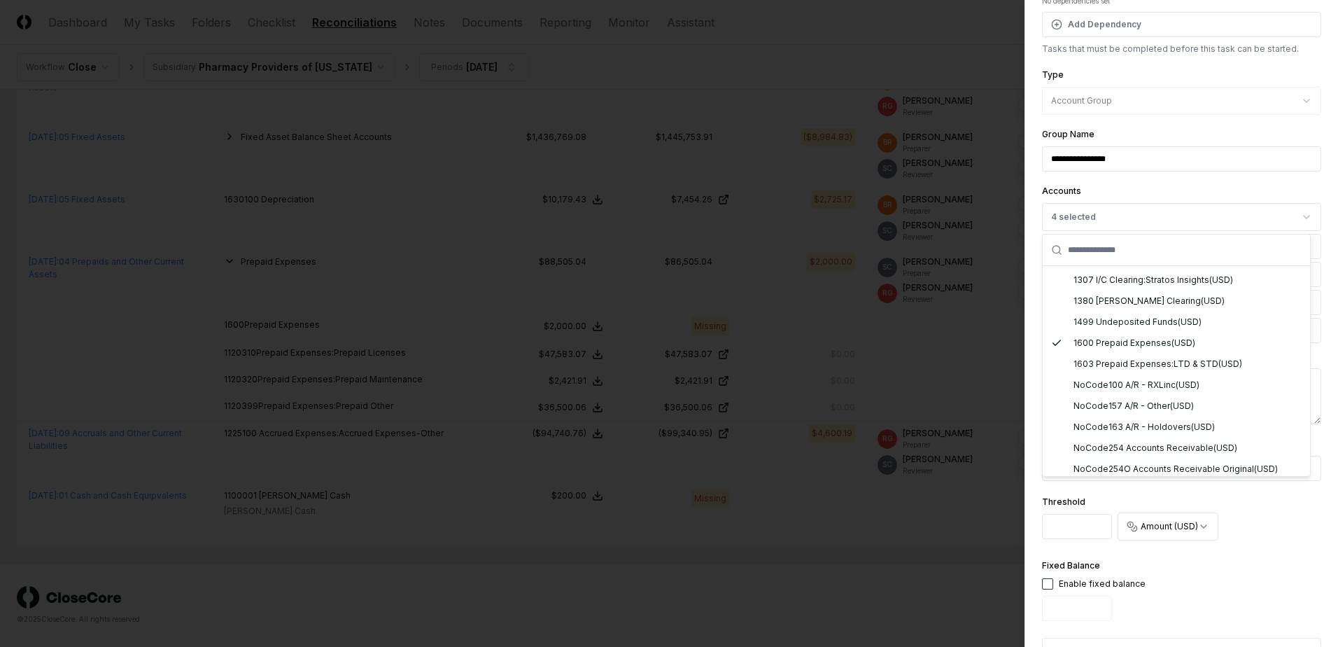
scroll to position [980, 0]
click at [1059, 344] on icon "Suggestions" at bounding box center [1057, 341] width 8 height 5
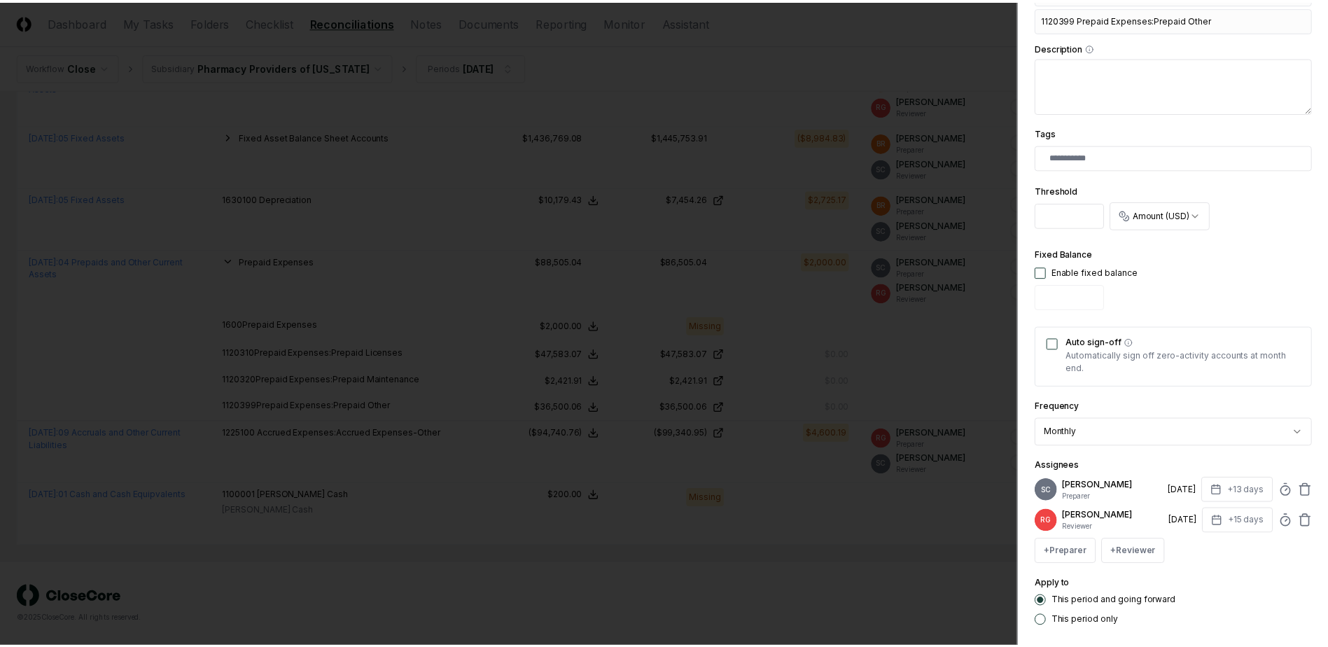
scroll to position [493, 0]
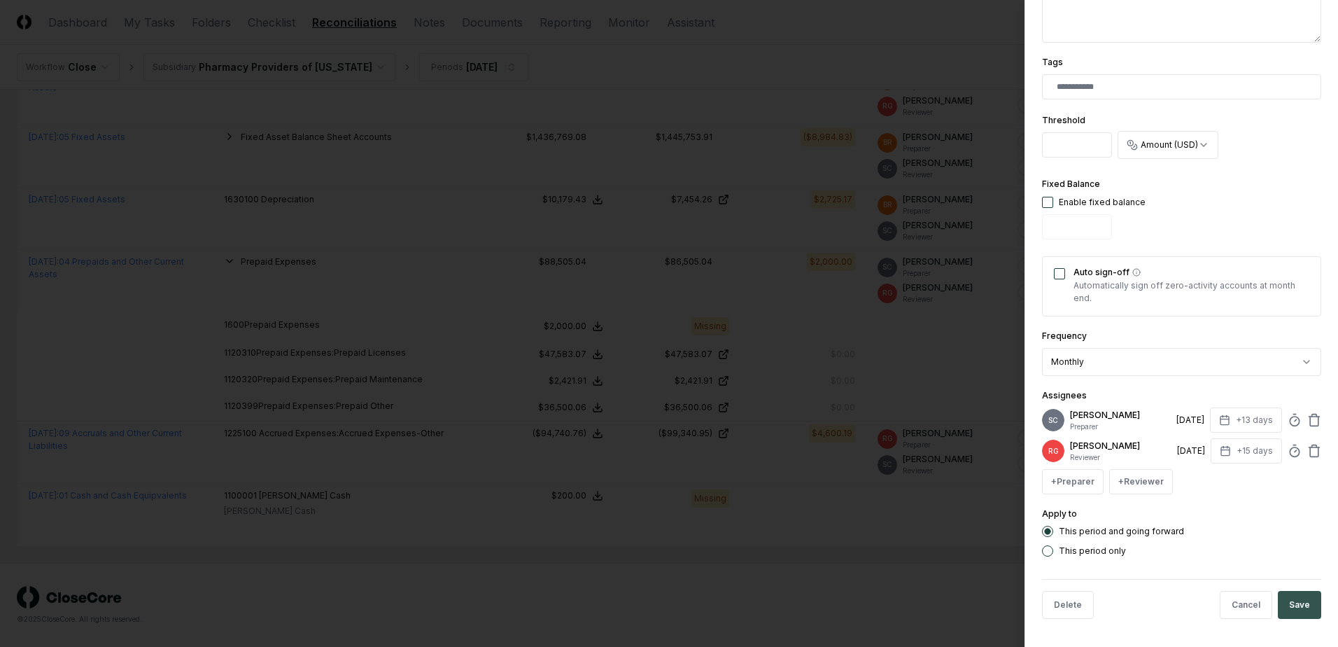
click at [1288, 607] on button "Save" at bounding box center [1299, 605] width 43 height 28
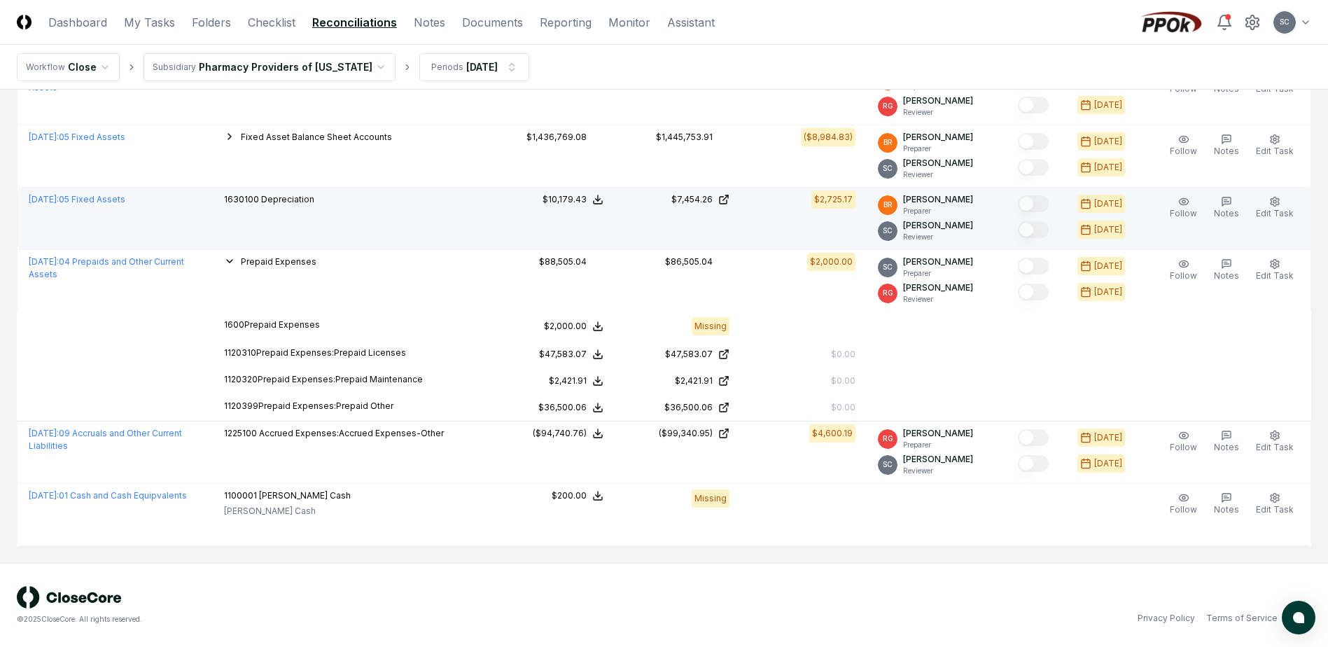
scroll to position [899, 0]
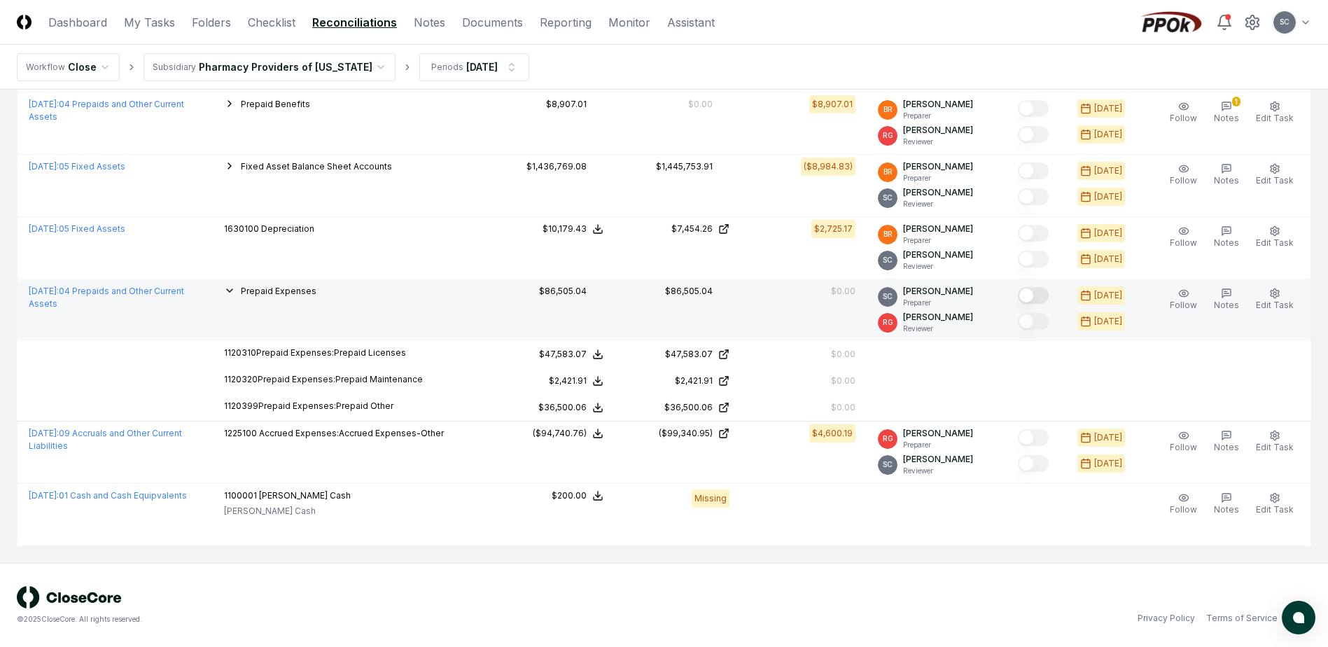
click at [1048, 295] on button "Mark complete" at bounding box center [1033, 295] width 31 height 17
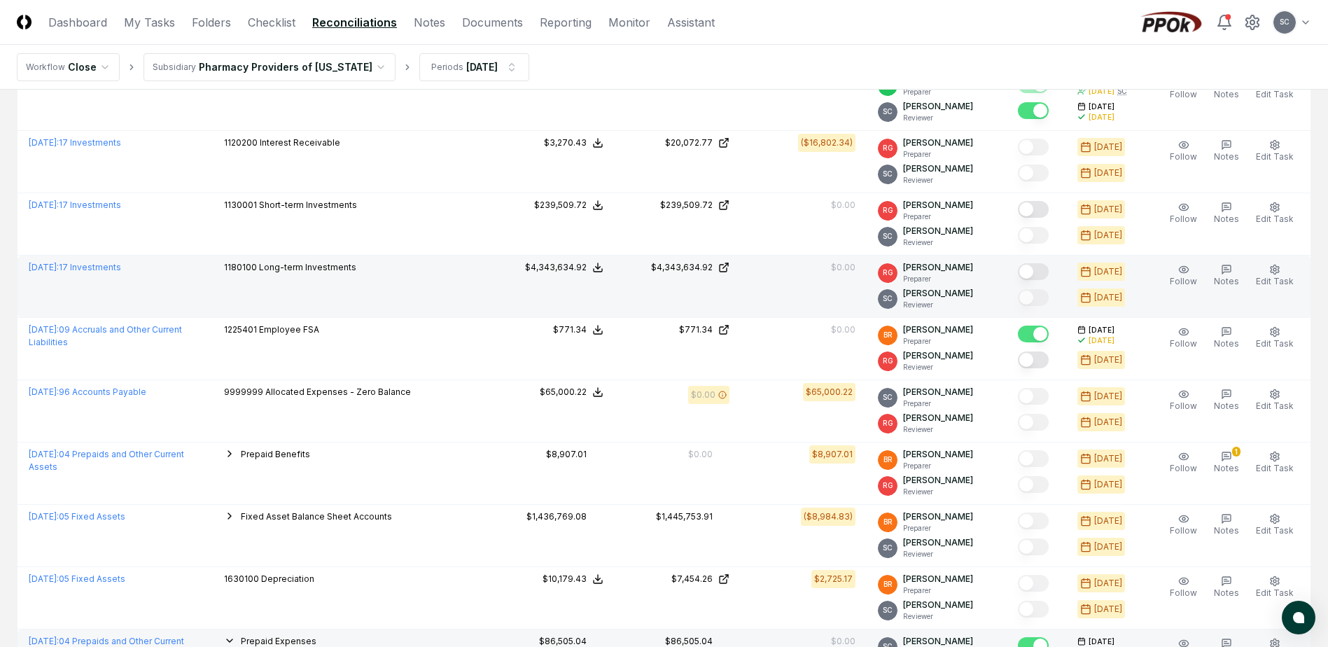
scroll to position [0, 0]
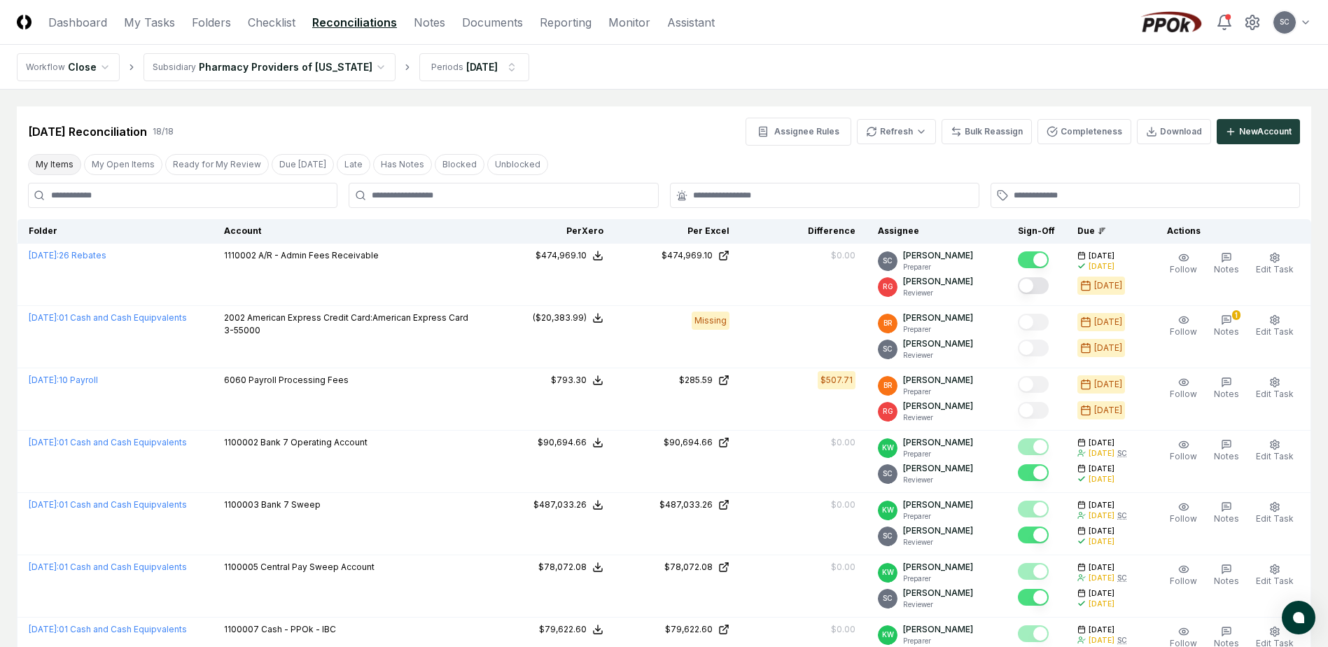
click at [45, 156] on button "My Items" at bounding box center [54, 164] width 53 height 21
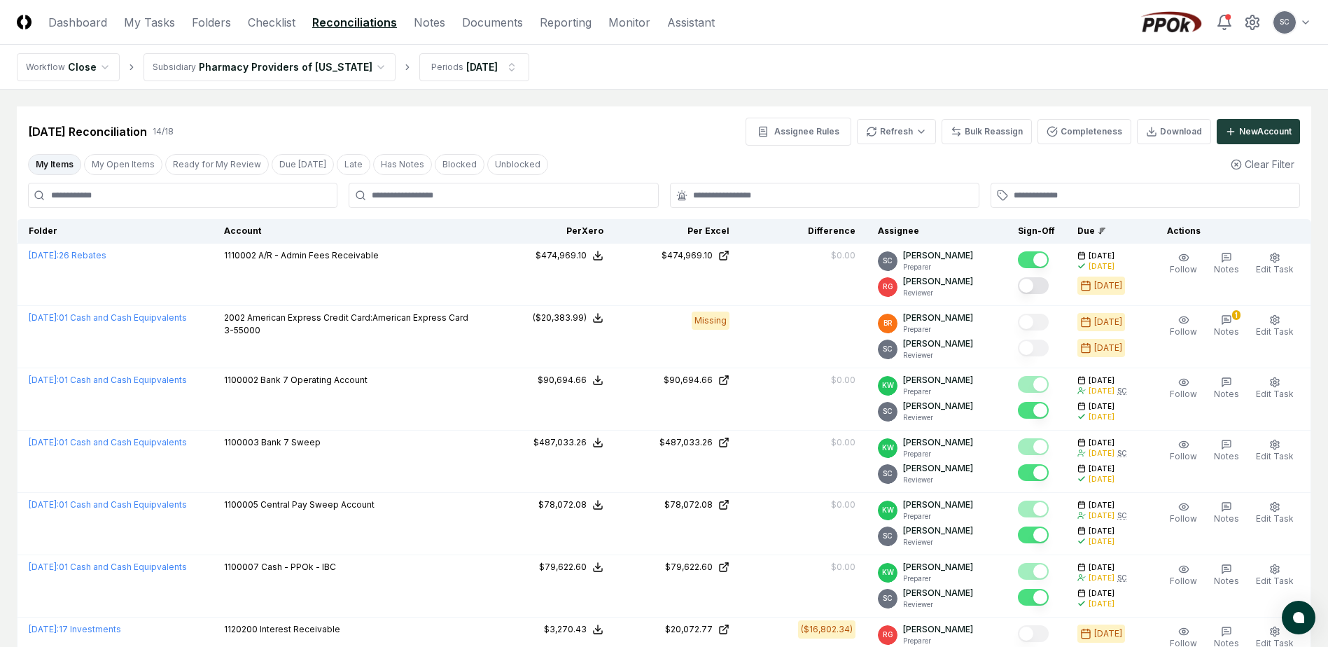
click at [48, 164] on button "My Items" at bounding box center [54, 164] width 53 height 21
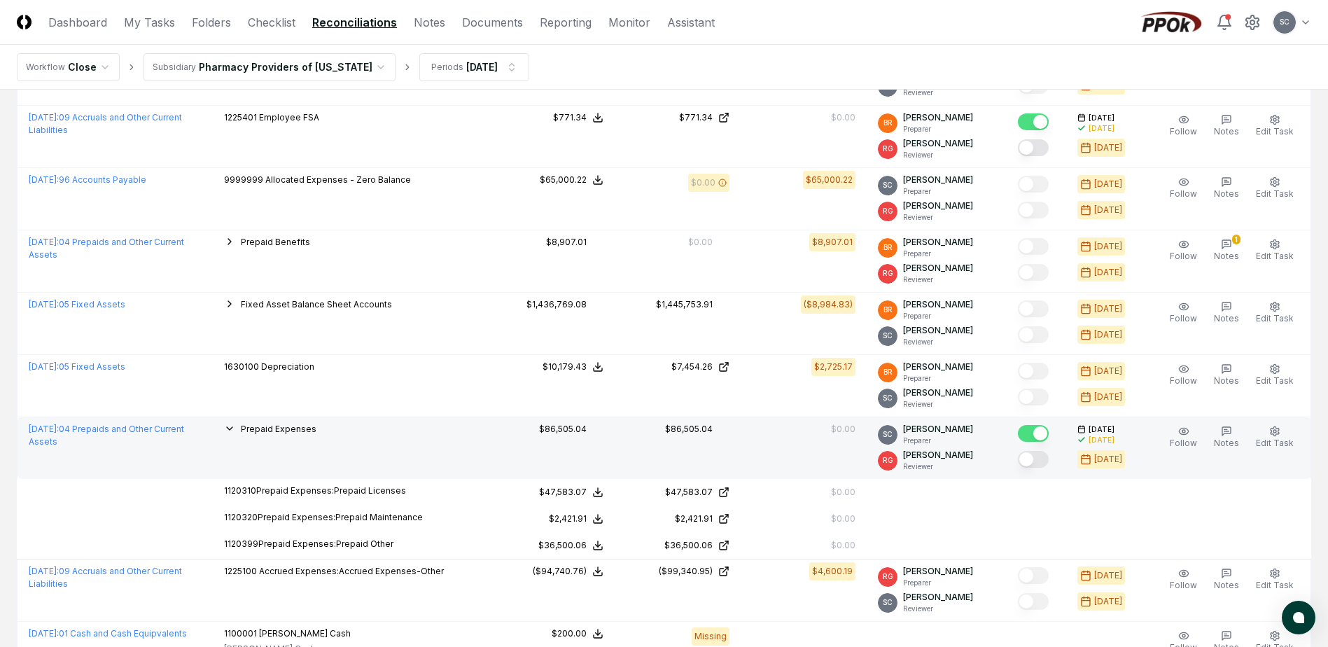
scroll to position [770, 0]
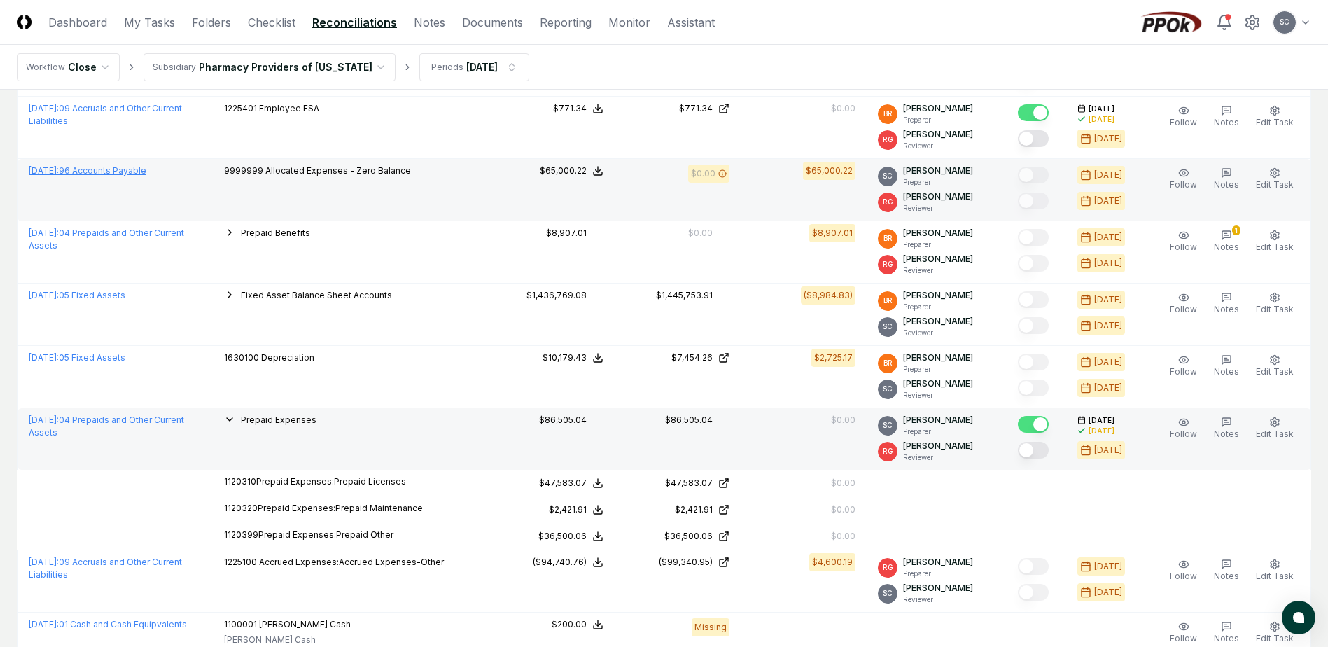
click at [100, 167] on link "[DATE] : 96 Accounts Payable" at bounding box center [88, 170] width 118 height 10
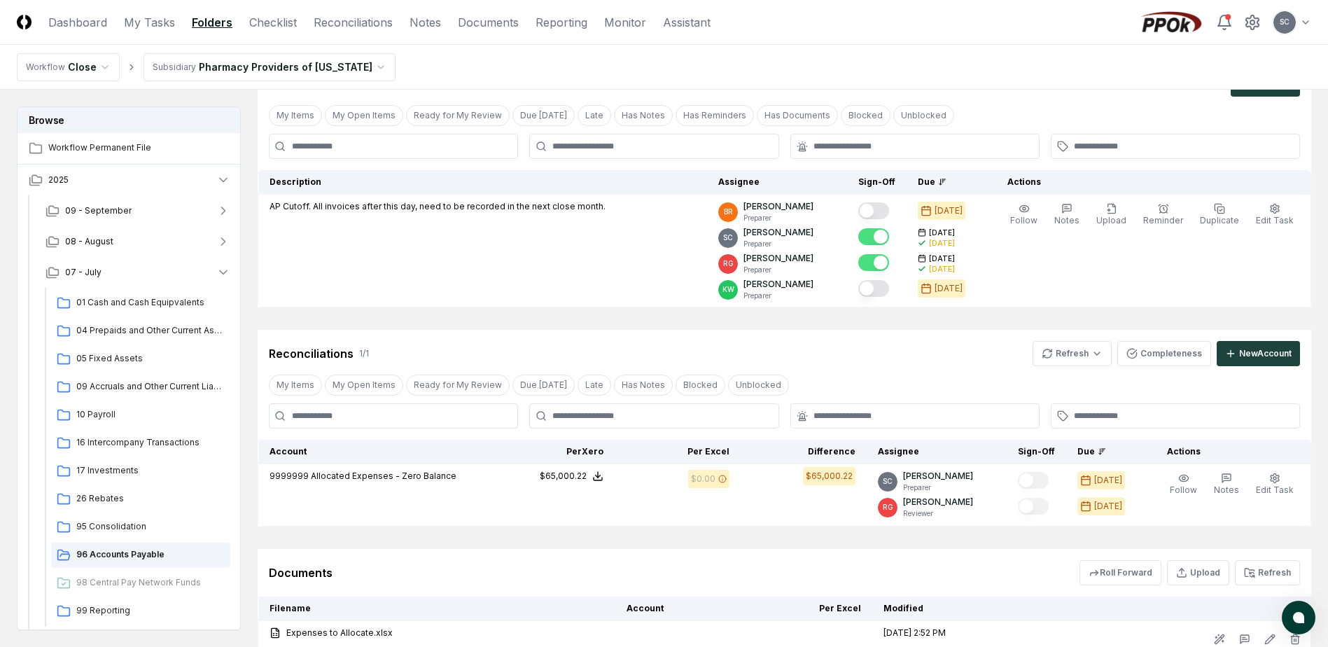
scroll to position [181, 0]
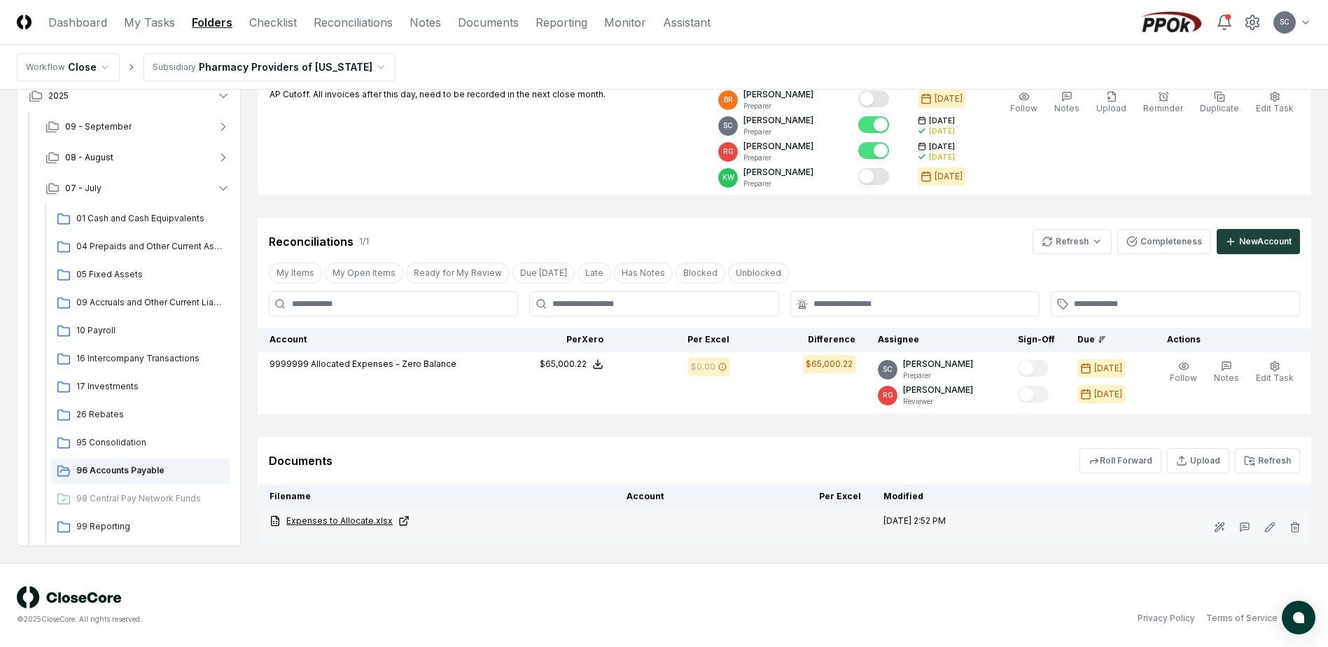
click at [339, 516] on link "Expenses to Allocate.xlsx" at bounding box center [436, 520] width 335 height 13
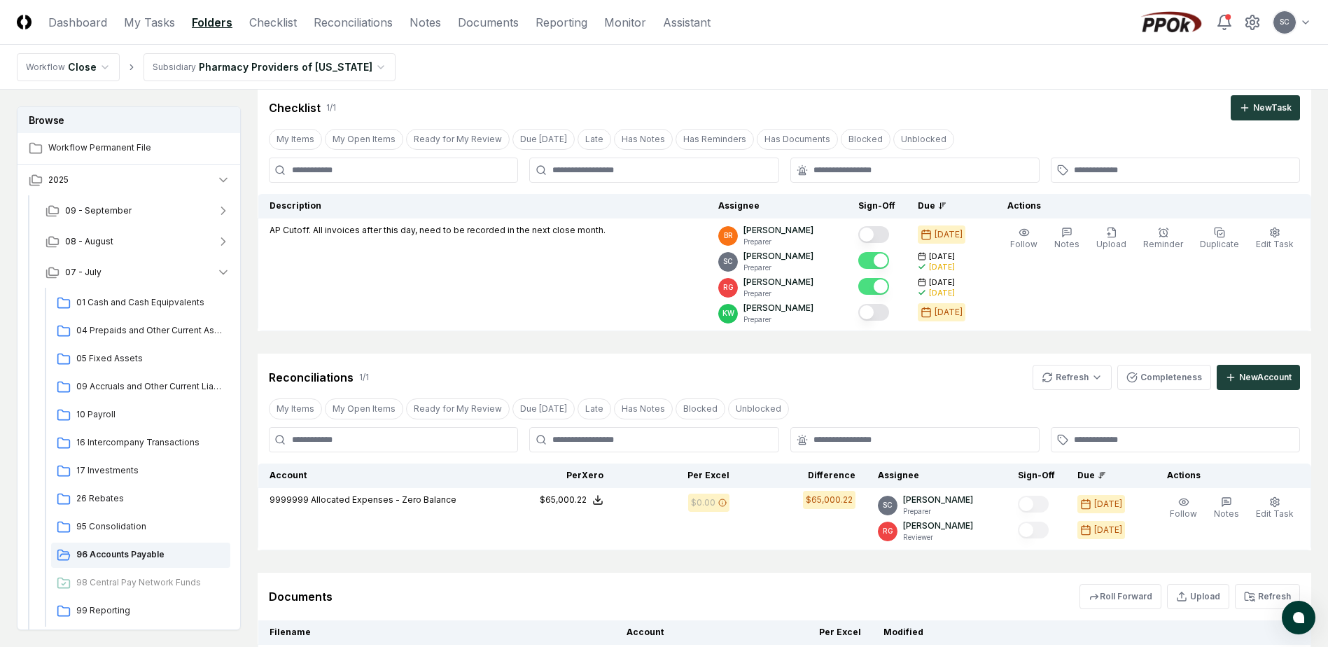
scroll to position [70, 0]
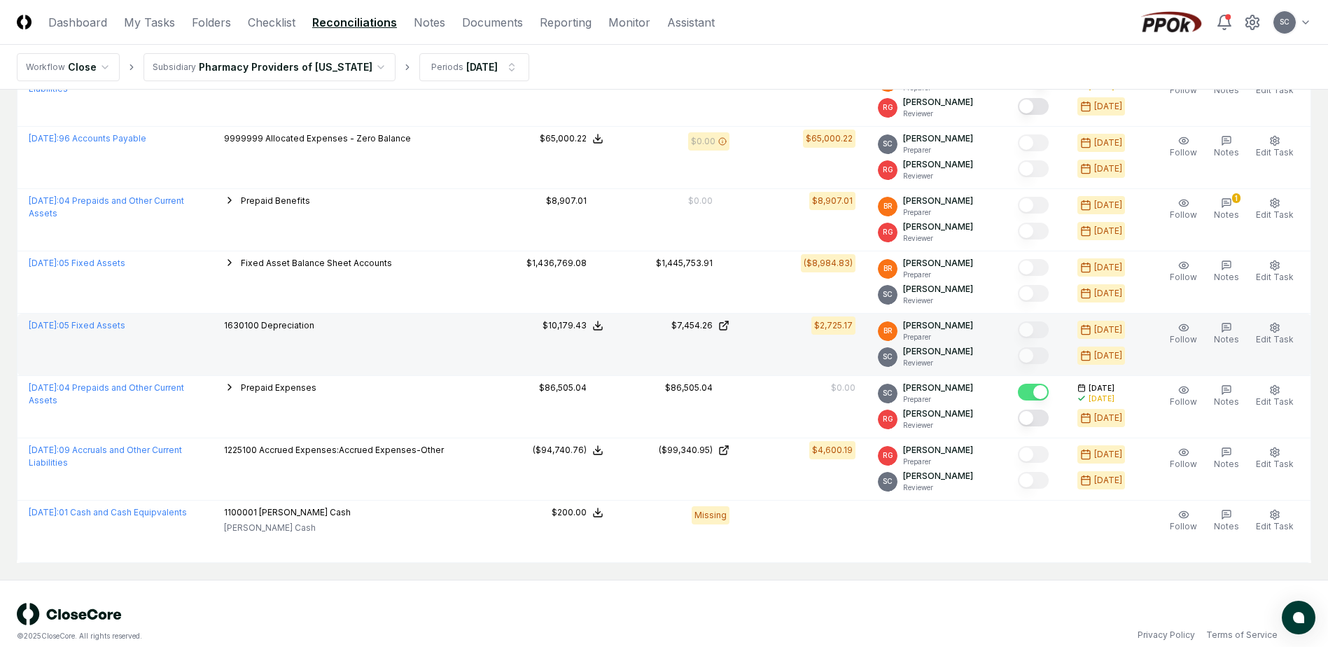
scroll to position [819, 0]
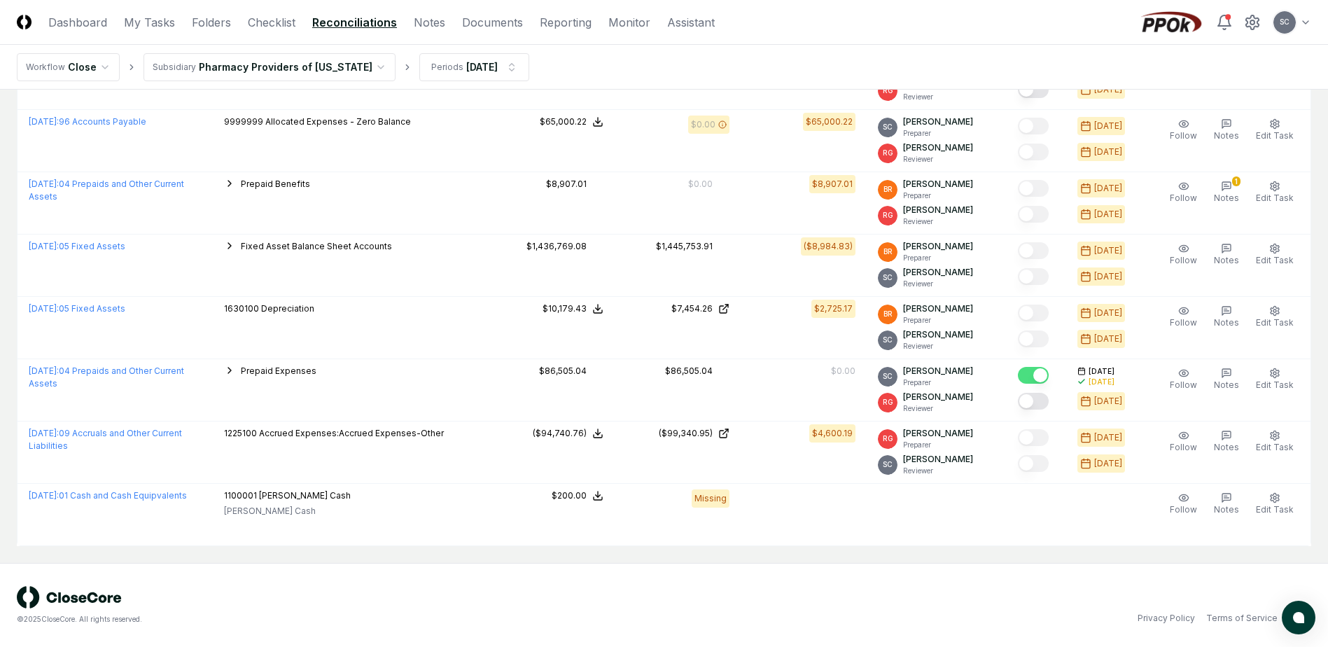
click at [339, 20] on link "Reconciliations" at bounding box center [354, 22] width 85 height 17
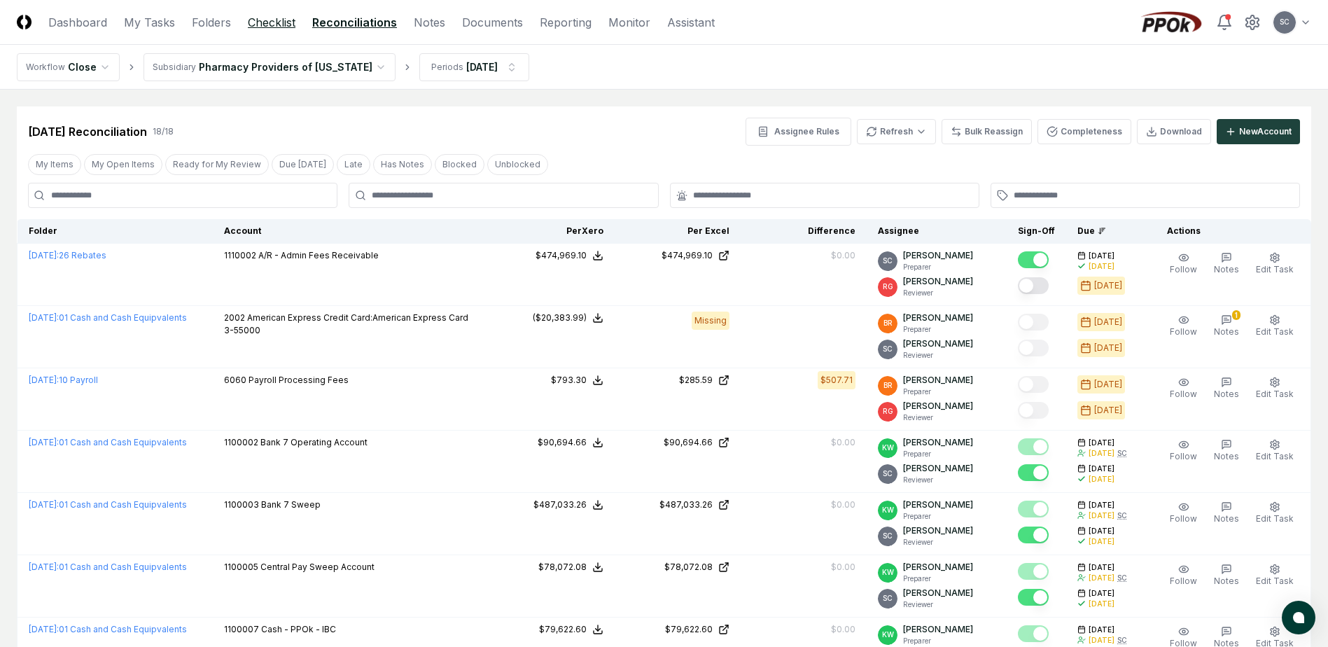
click at [265, 18] on link "Checklist" at bounding box center [272, 22] width 48 height 17
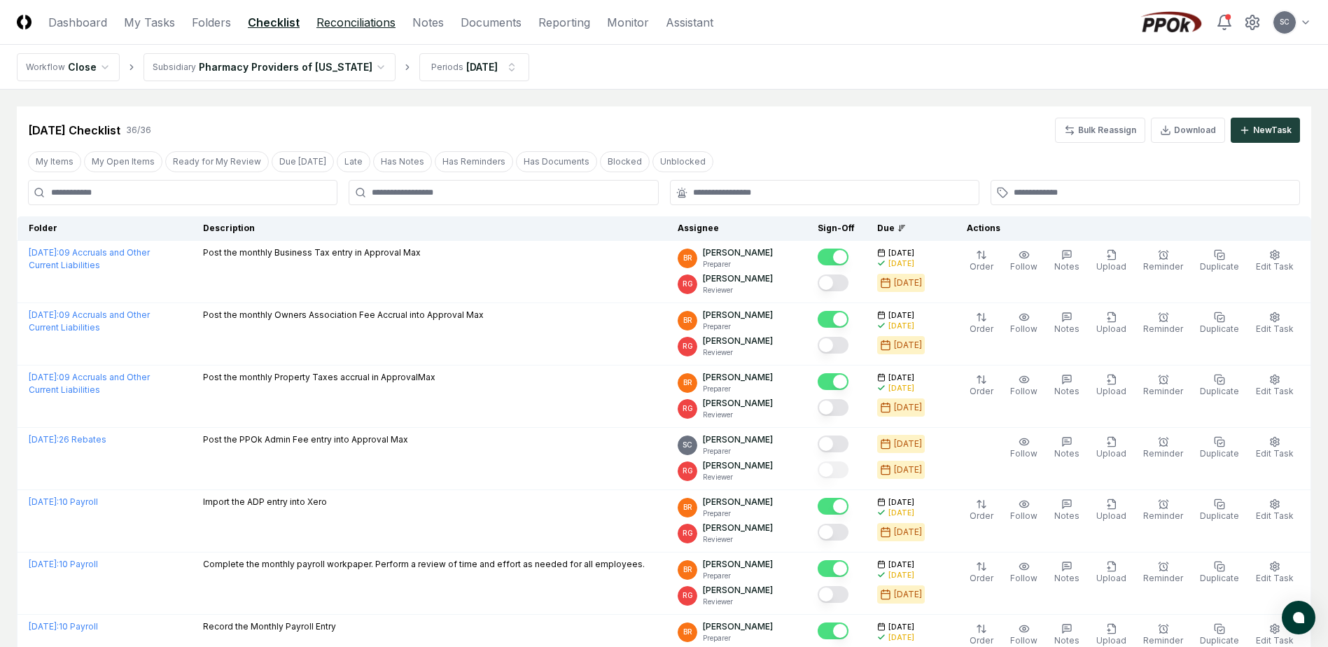
click at [359, 19] on link "Reconciliations" at bounding box center [355, 22] width 79 height 17
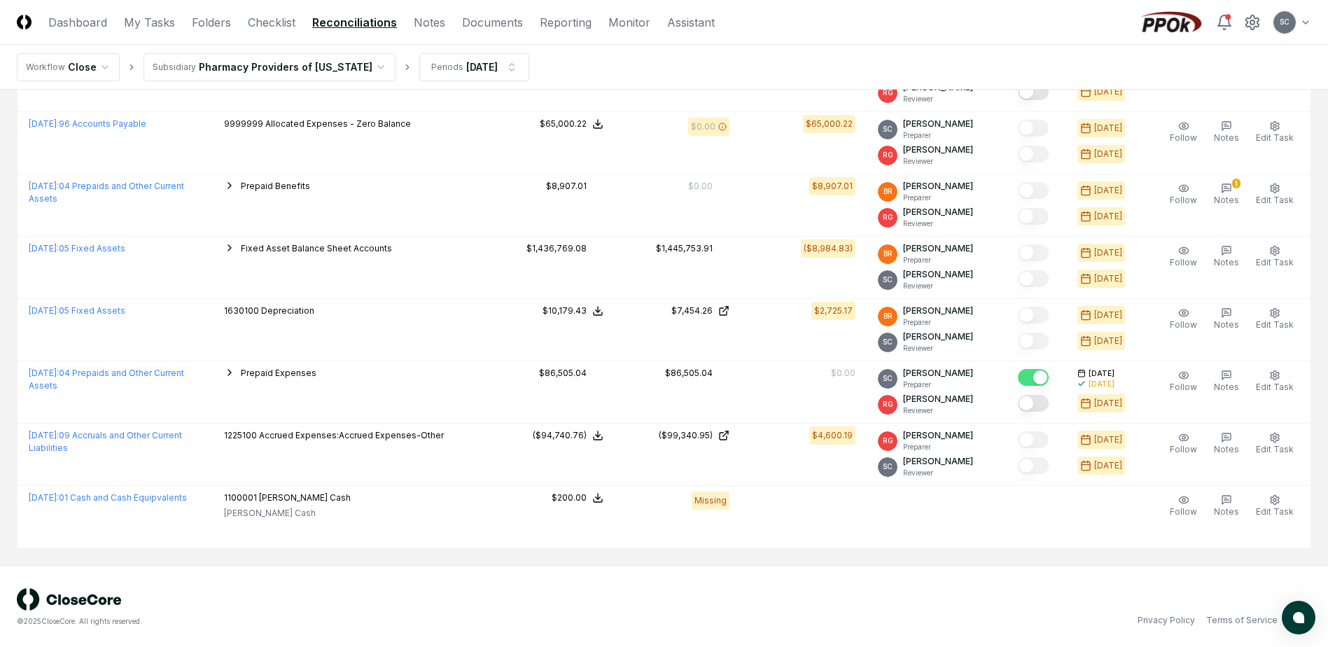
scroll to position [819, 0]
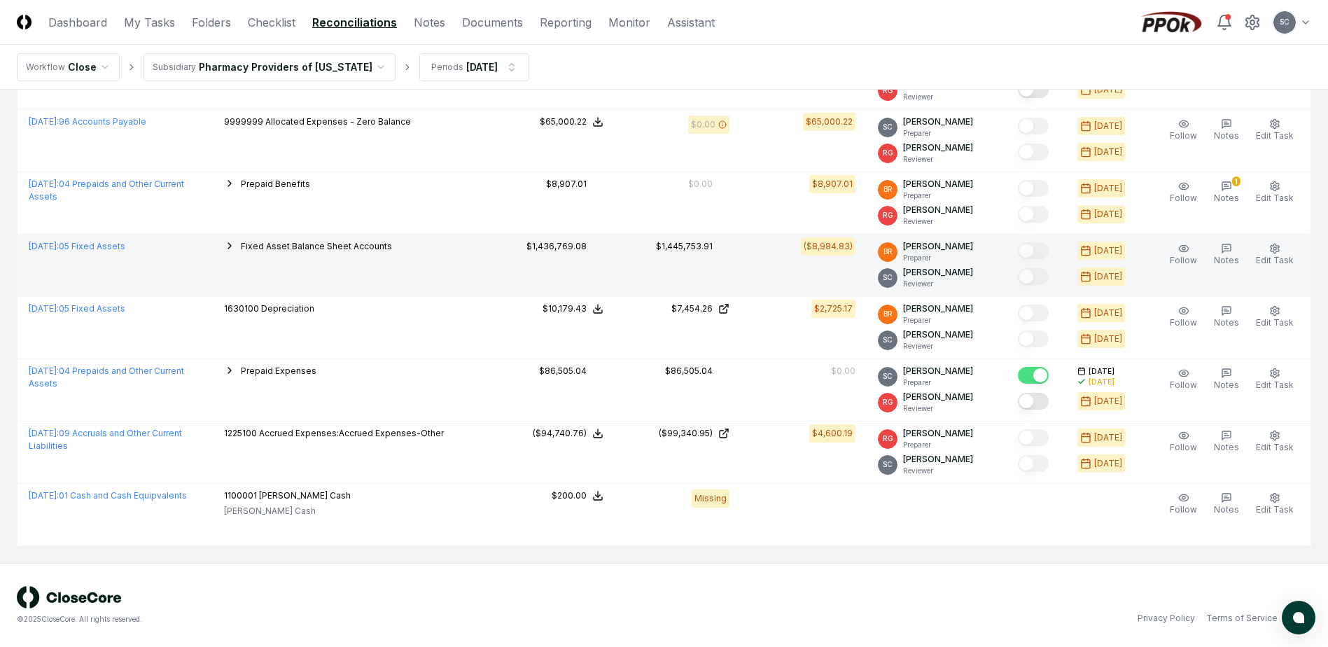
click at [324, 244] on span "Fixed Asset Balance Sheet Accounts" at bounding box center [316, 246] width 151 height 10
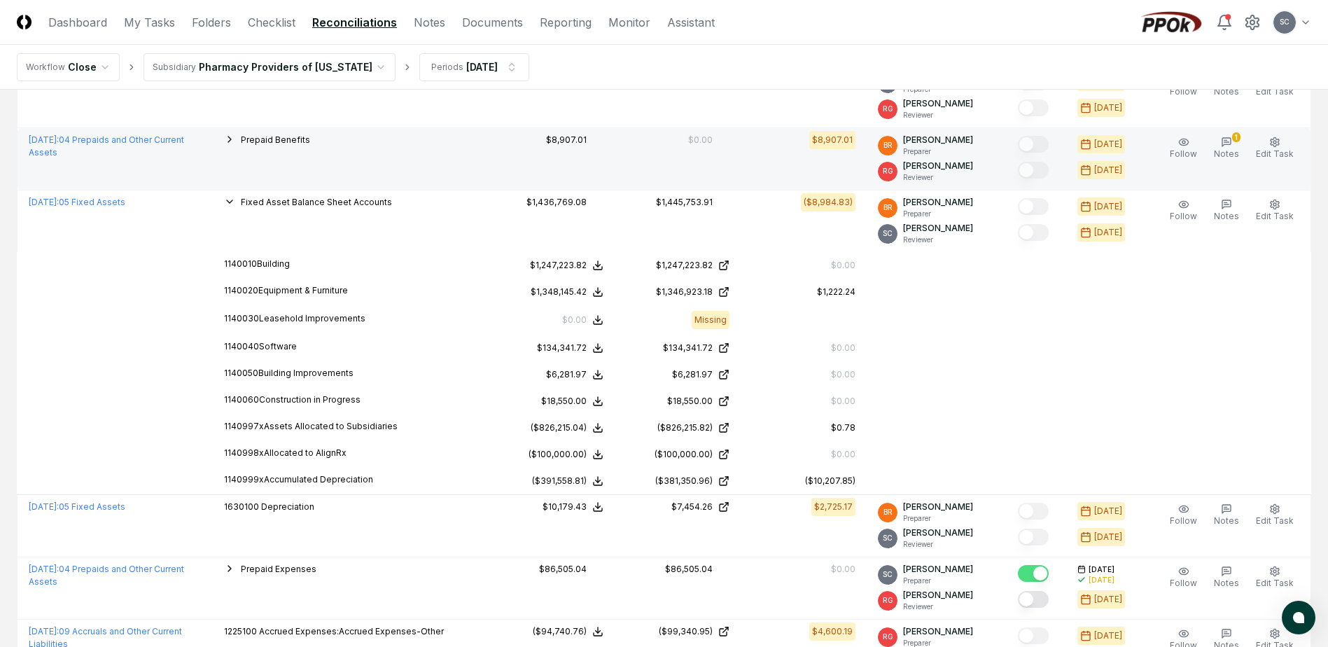
scroll to position [711, 0]
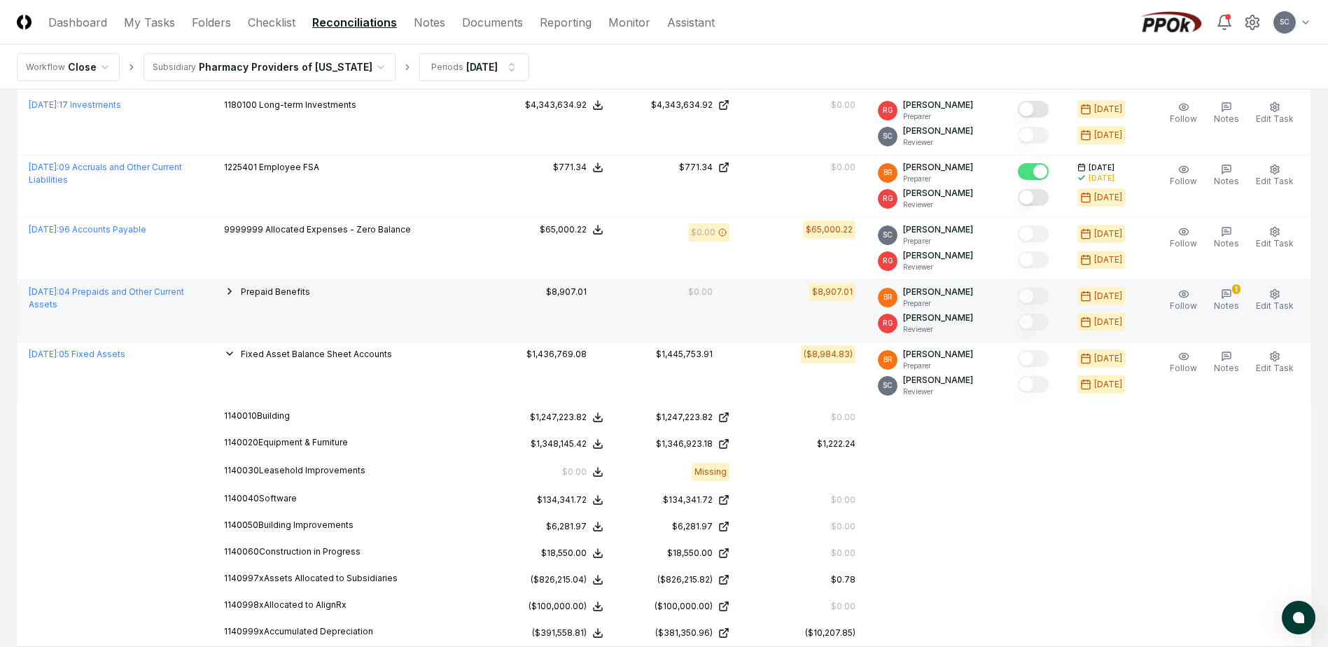
drag, startPoint x: 267, startPoint y: 294, endPoint x: 276, endPoint y: 293, distance: 8.5
click at [267, 294] on span "Prepaid Benefits" at bounding box center [275, 291] width 69 height 10
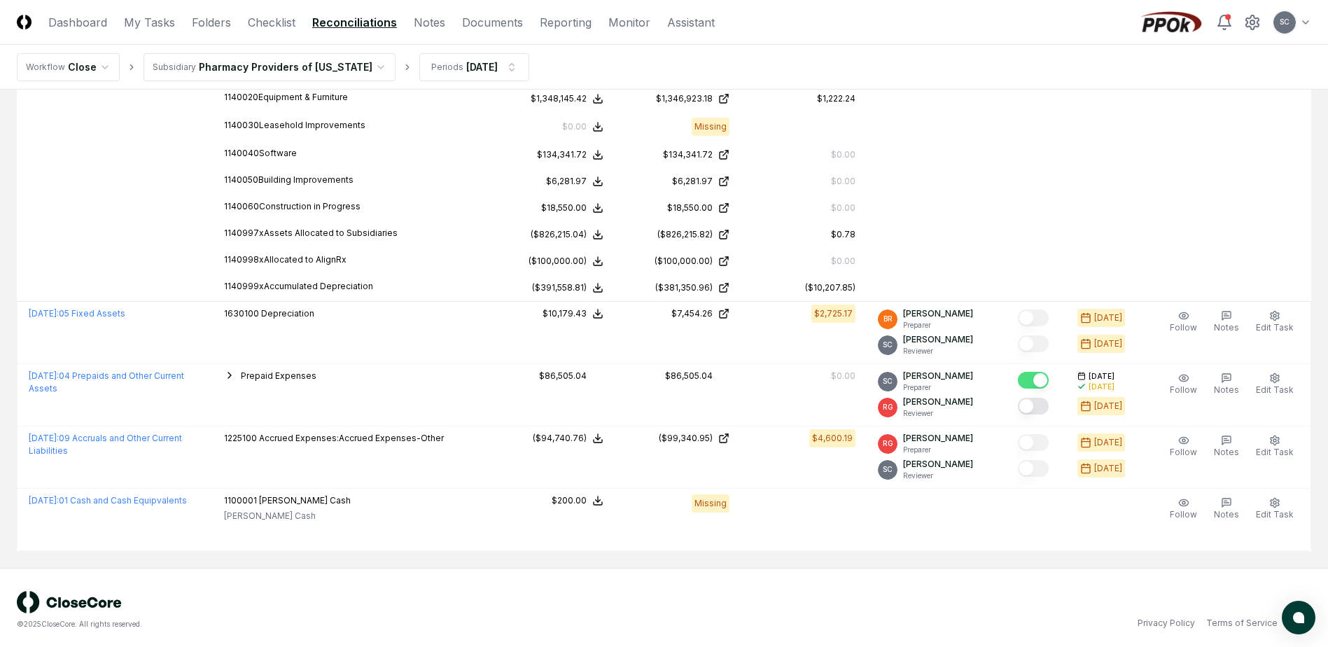
scroll to position [1141, 0]
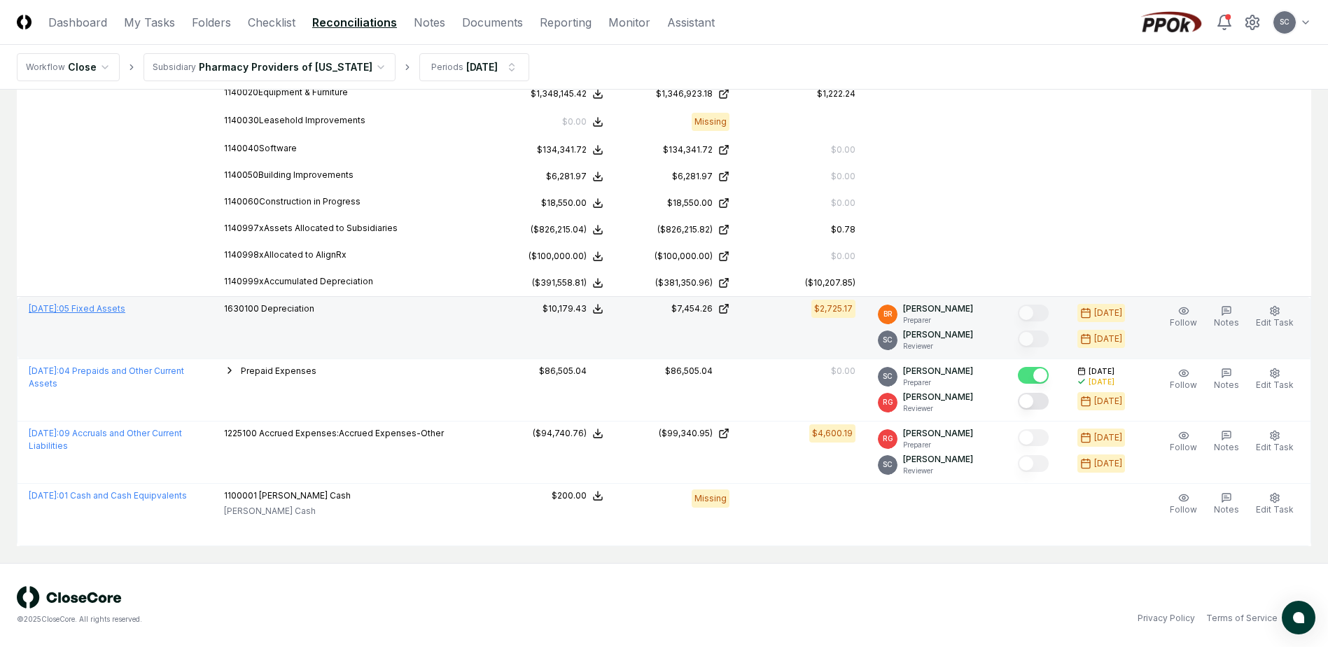
click at [93, 305] on link "[DATE] : 05 Fixed Assets" at bounding box center [77, 308] width 97 height 10
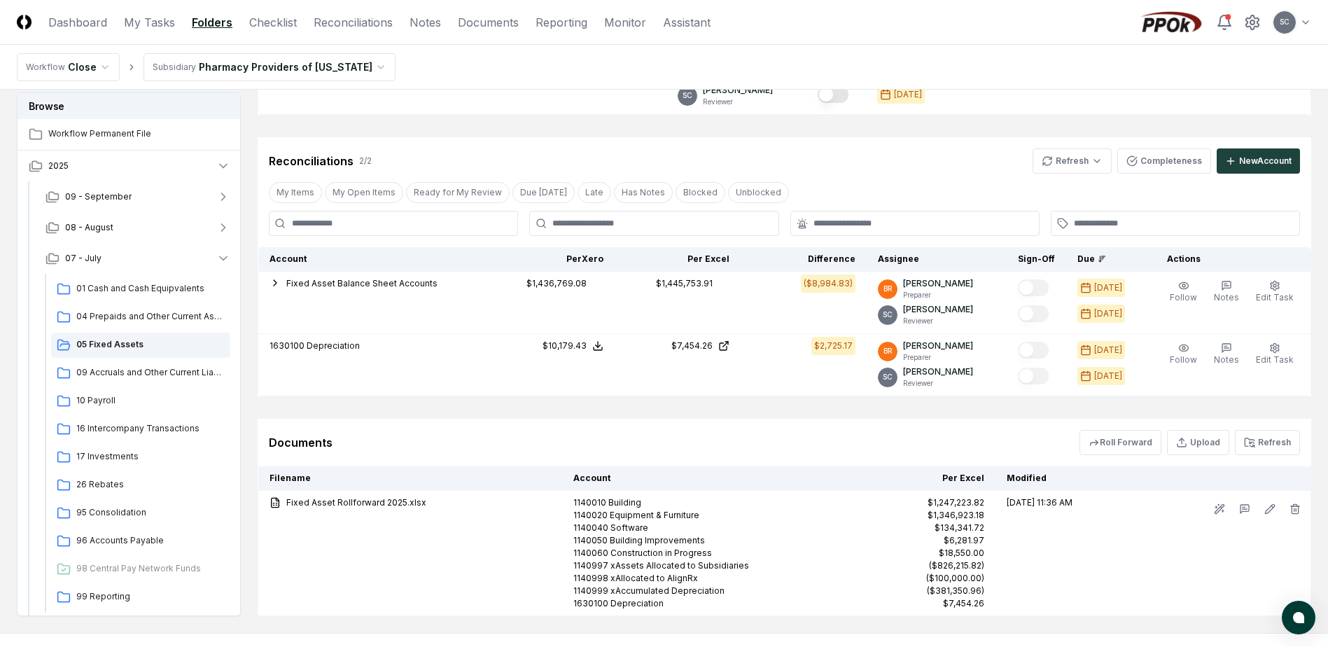
scroll to position [592, 0]
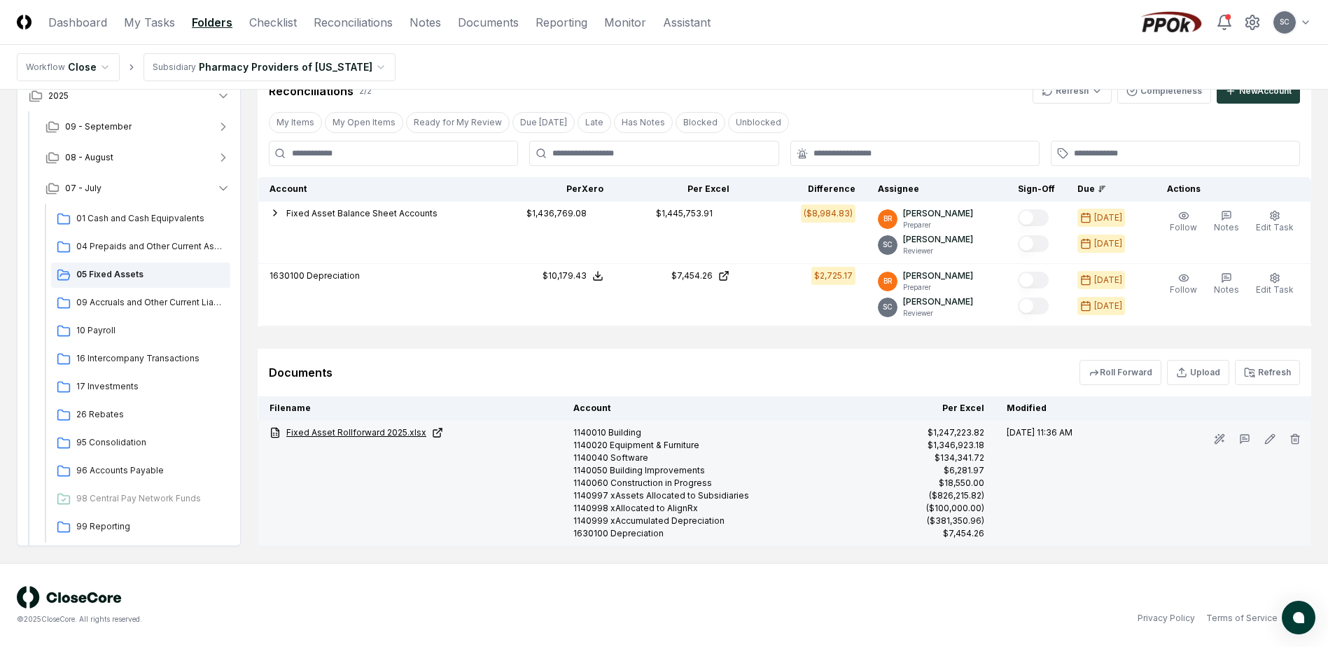
click at [353, 430] on link "Fixed Asset Rollforward 2025.xlsx" at bounding box center [409, 432] width 281 height 13
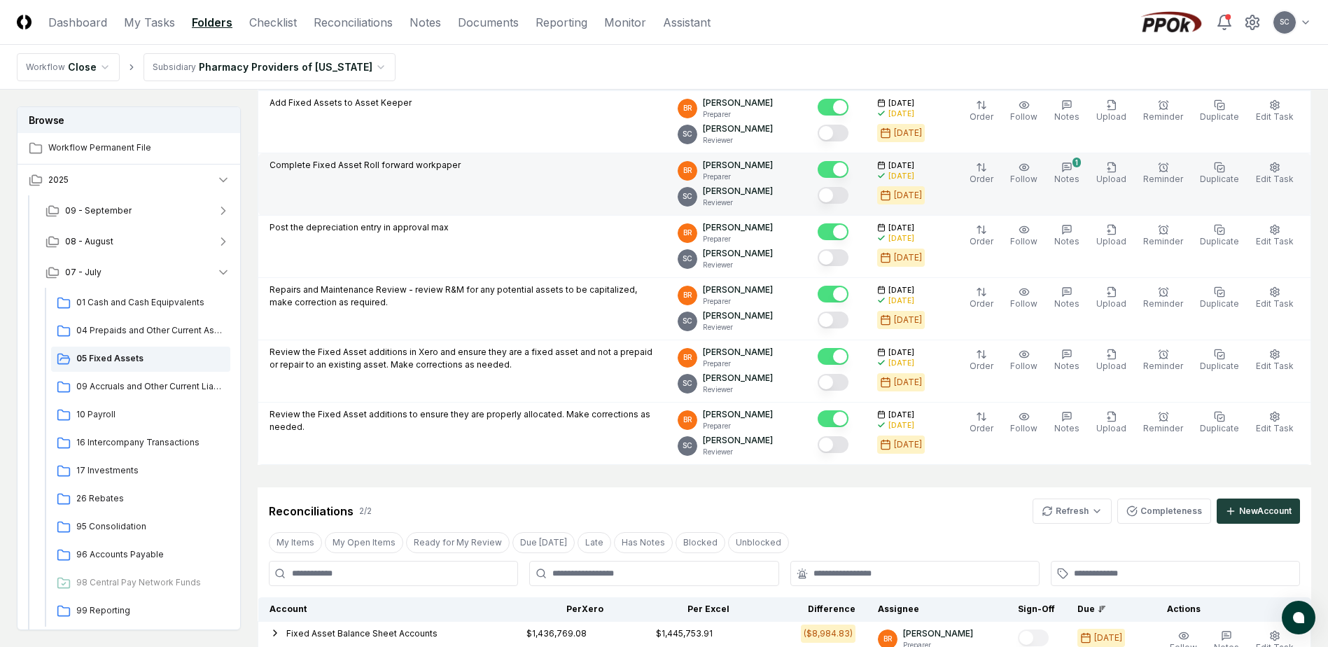
scroll to position [0, 0]
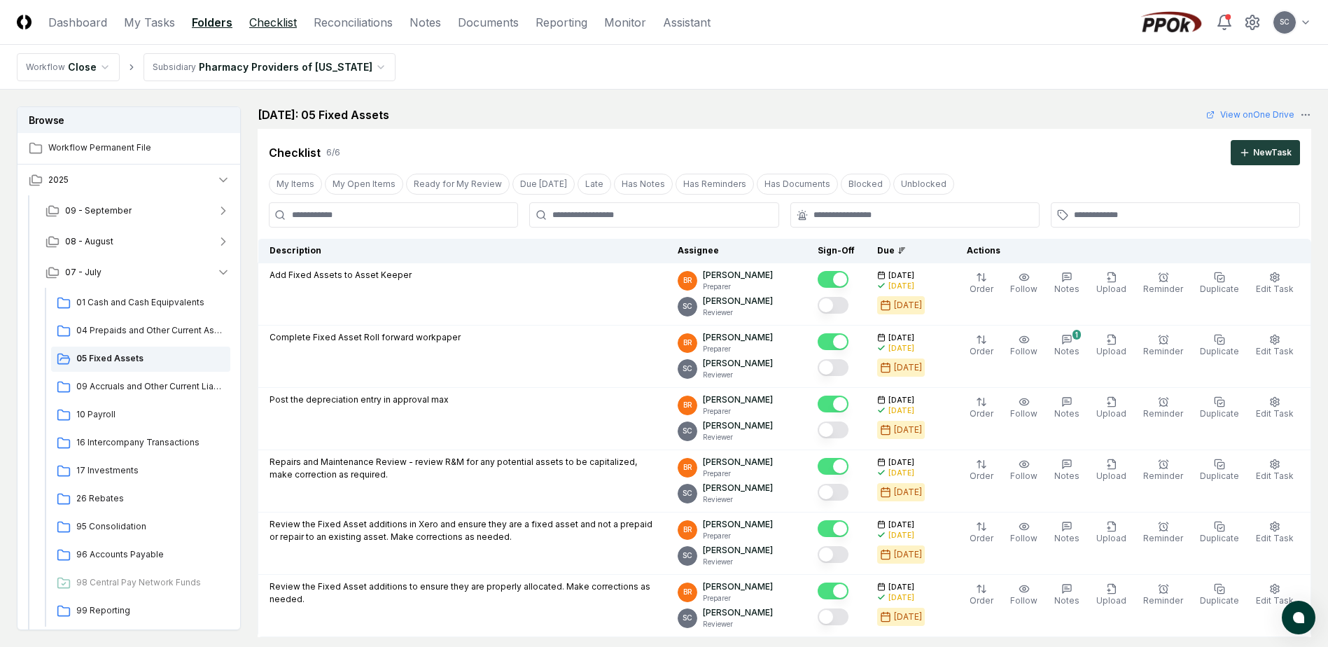
click at [283, 23] on link "Checklist" at bounding box center [273, 22] width 48 height 17
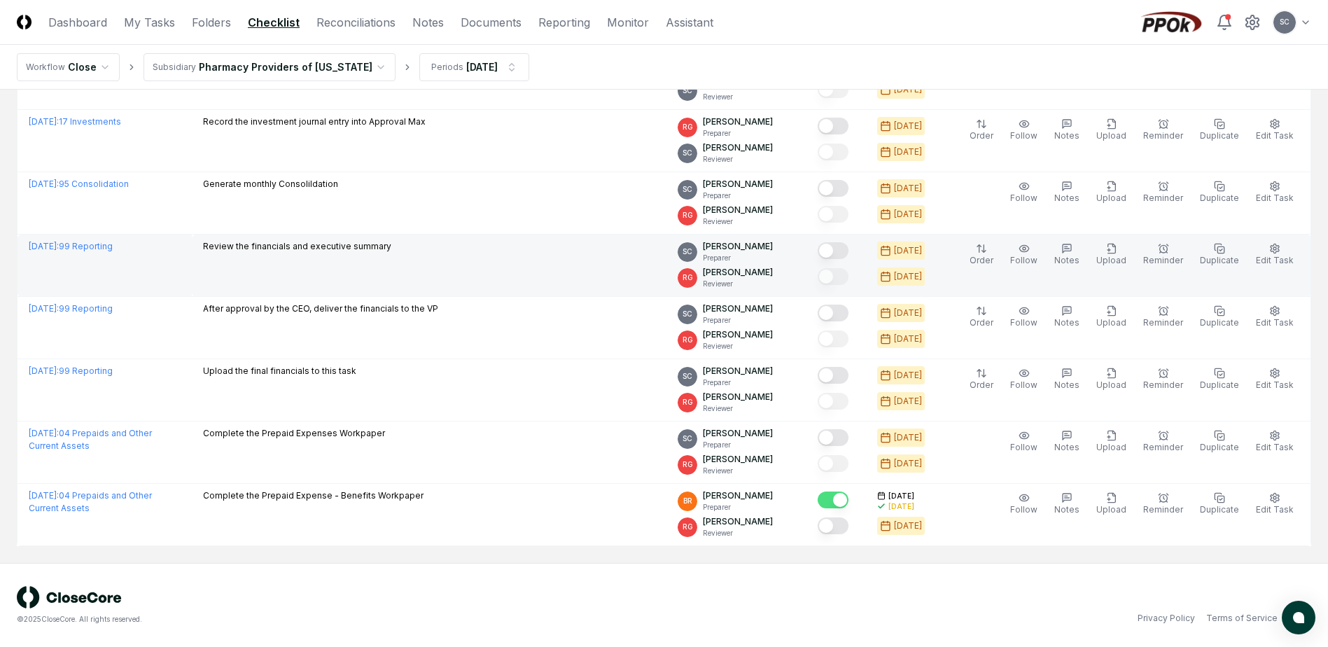
scroll to position [1358, 0]
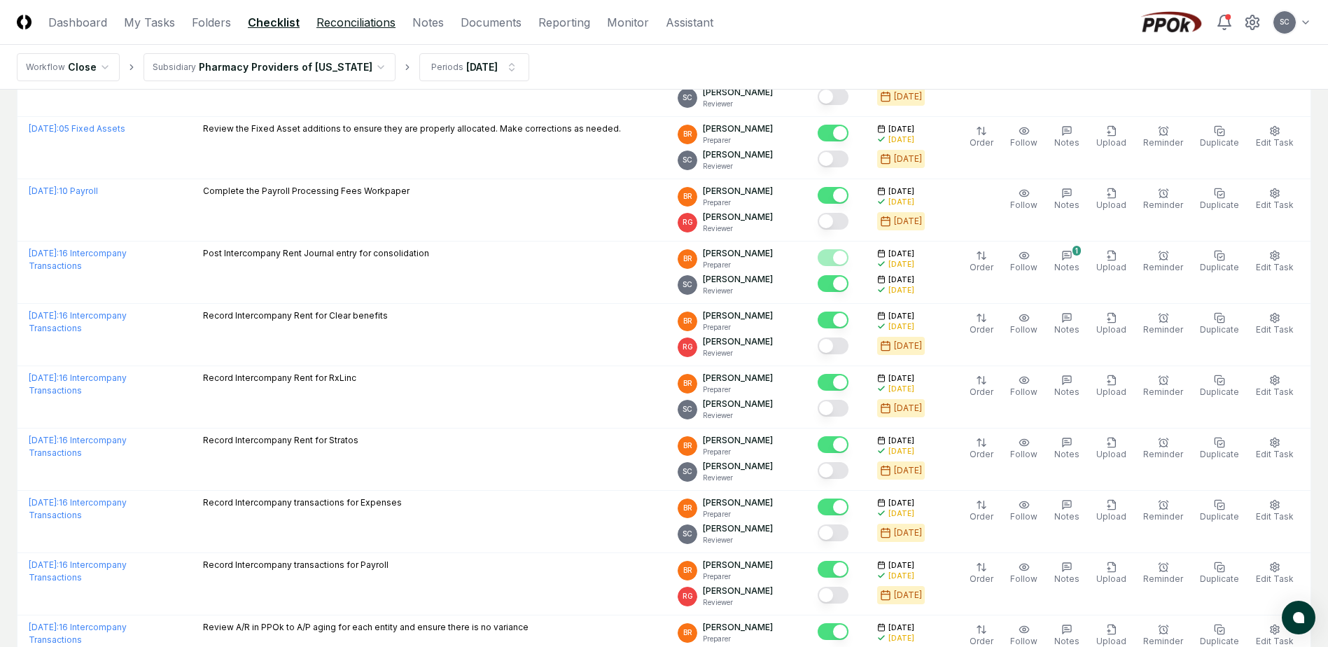
click at [342, 19] on link "Reconciliations" at bounding box center [355, 22] width 79 height 17
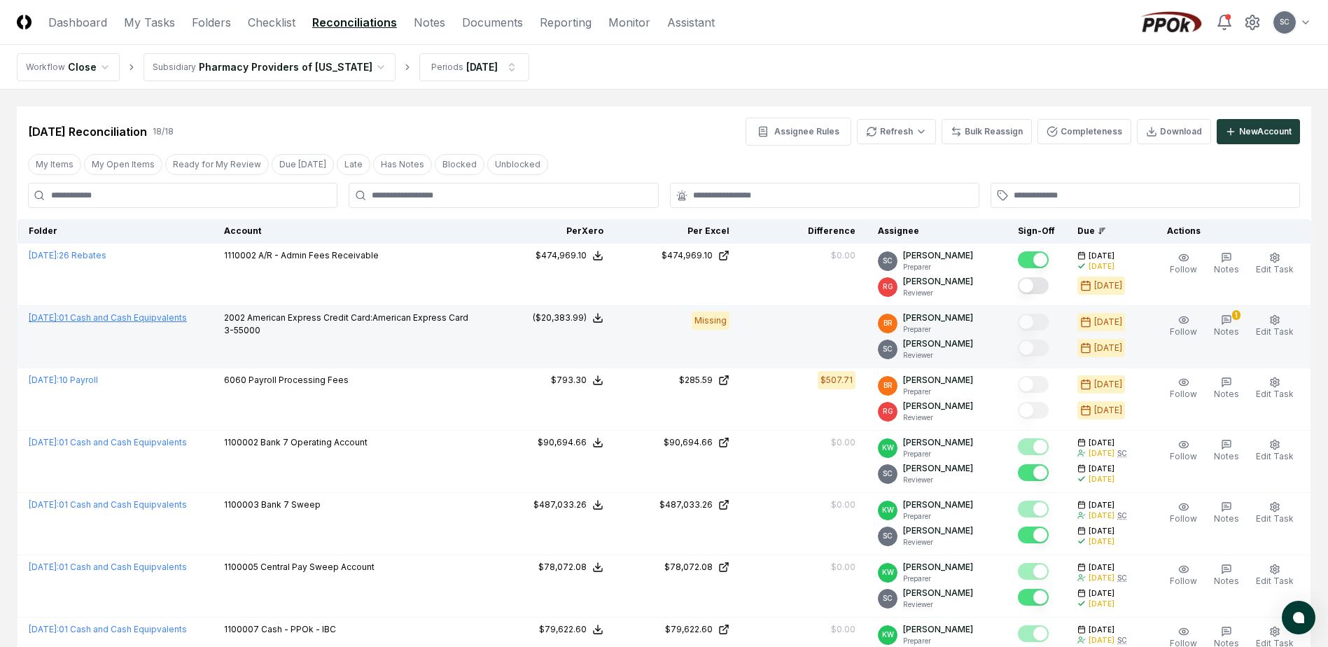
click at [100, 318] on link "[DATE] : 01 Cash and Cash Equipvalents" at bounding box center [108, 317] width 158 height 10
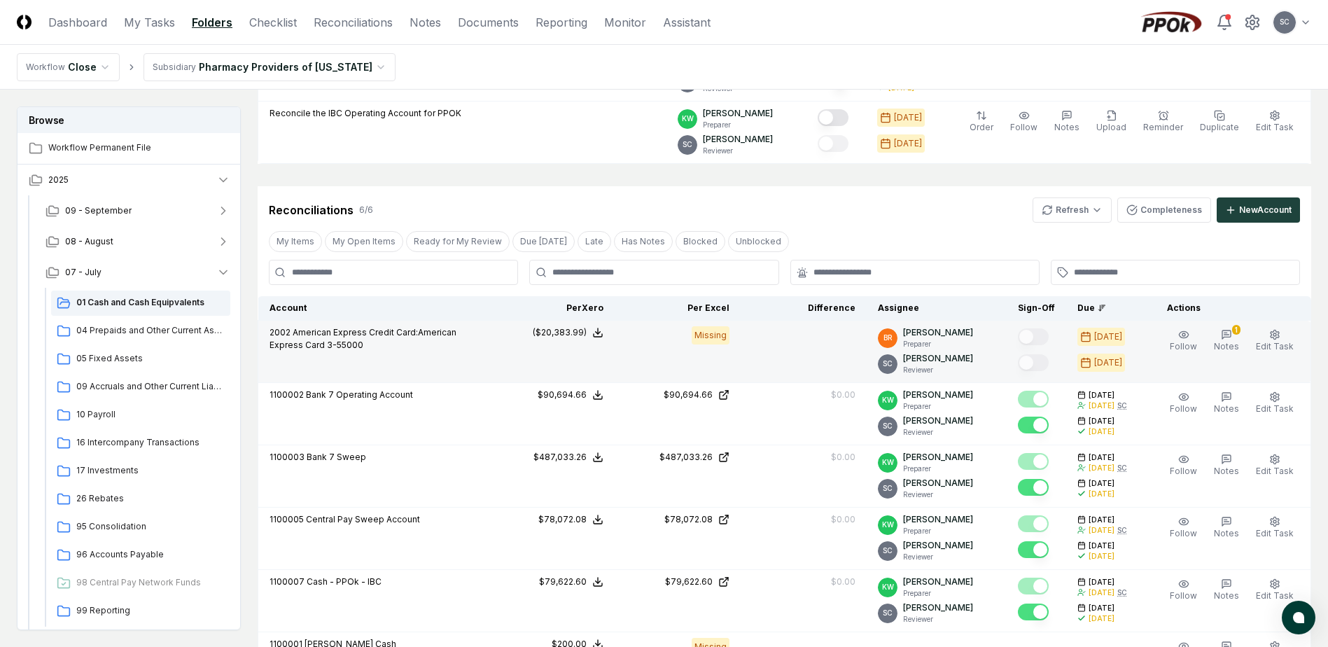
scroll to position [280, 0]
